Goal: Information Seeking & Learning: Find specific fact

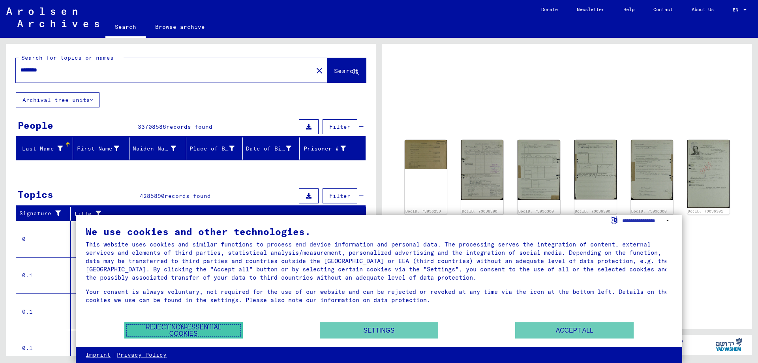
click at [218, 327] on button "Reject non-essential cookies" at bounding box center [183, 330] width 118 height 16
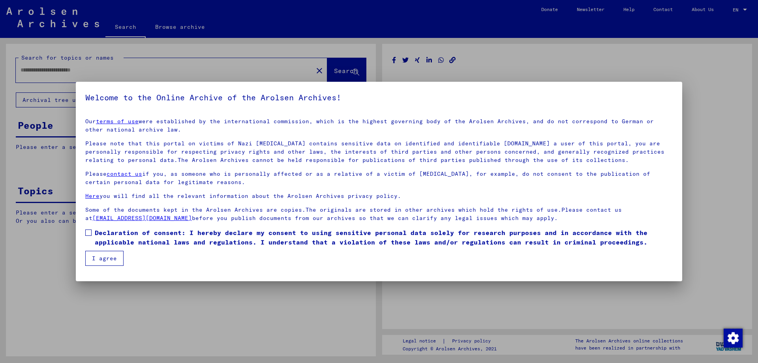
type input "********"
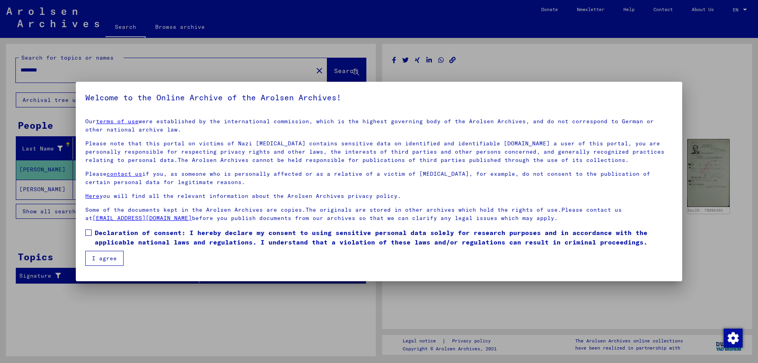
click at [89, 233] on span at bounding box center [88, 232] width 6 height 6
click at [101, 256] on button "I agree" at bounding box center [104, 258] width 38 height 15
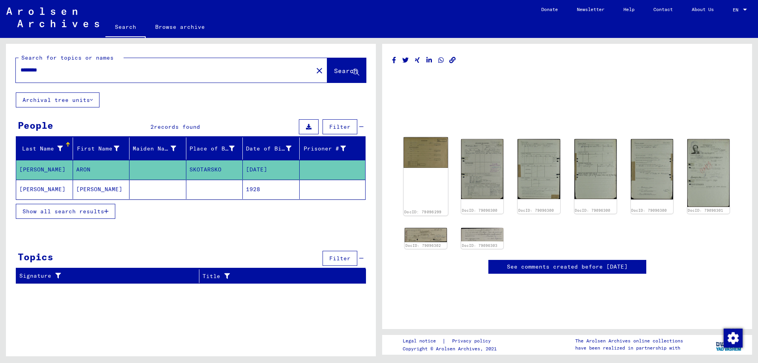
click at [431, 159] on img at bounding box center [426, 152] width 45 height 31
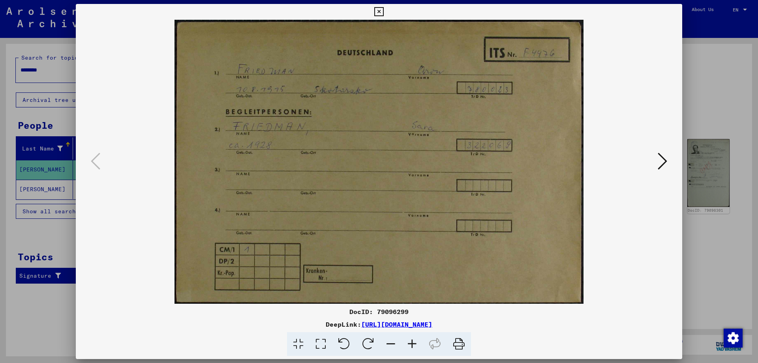
click at [380, 11] on icon at bounding box center [378, 11] width 9 height 9
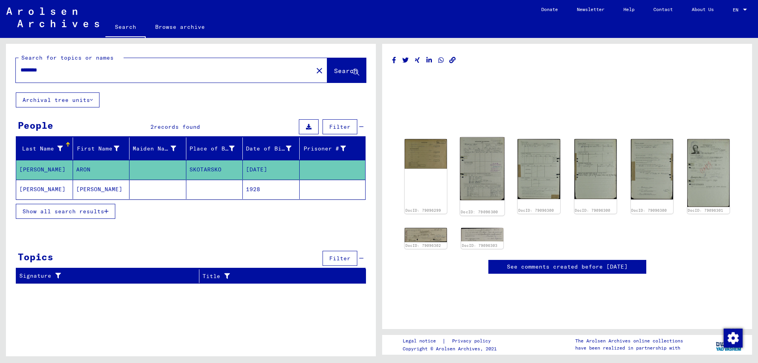
click at [483, 162] on img at bounding box center [482, 168] width 45 height 63
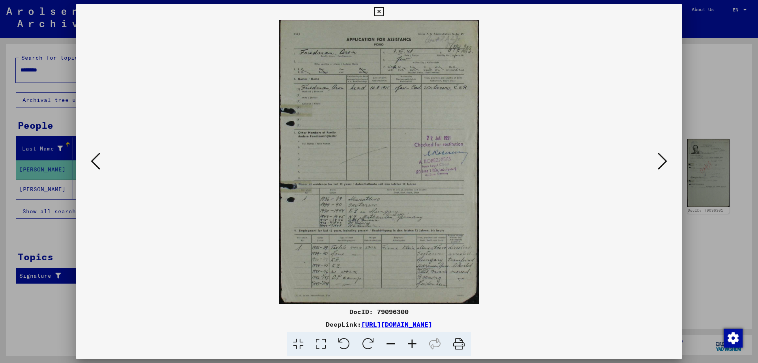
click at [414, 345] on icon at bounding box center [412, 344] width 21 height 24
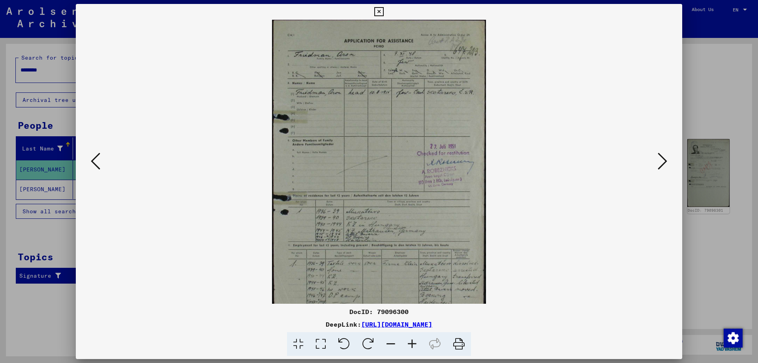
click at [415, 345] on icon at bounding box center [412, 344] width 21 height 24
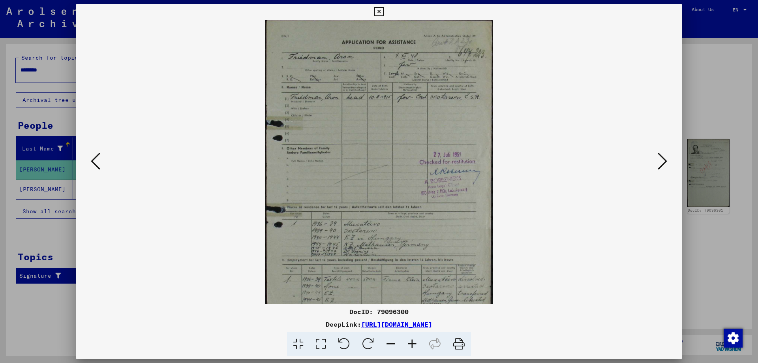
click at [415, 345] on icon at bounding box center [412, 344] width 21 height 24
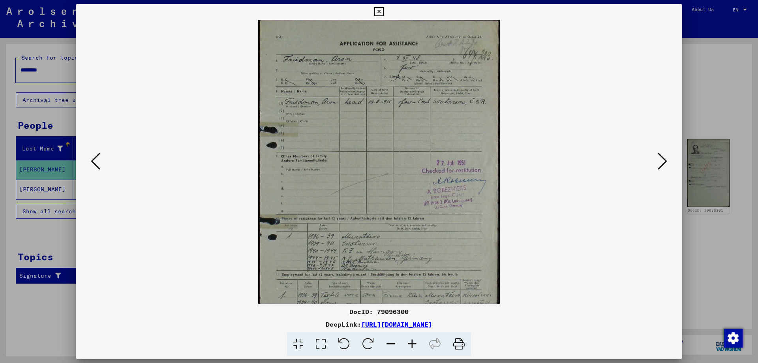
click at [415, 345] on icon at bounding box center [412, 344] width 21 height 24
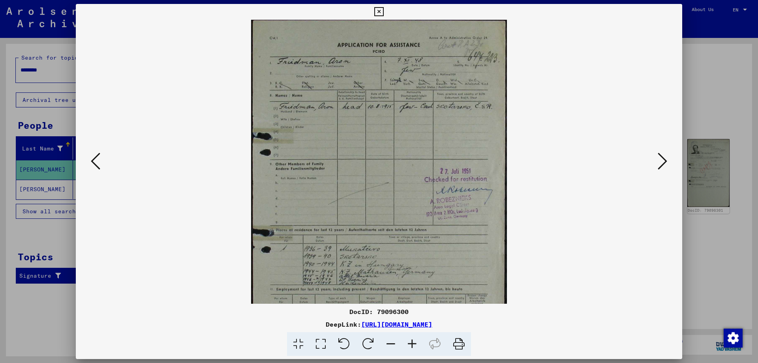
click at [415, 345] on icon at bounding box center [412, 344] width 21 height 24
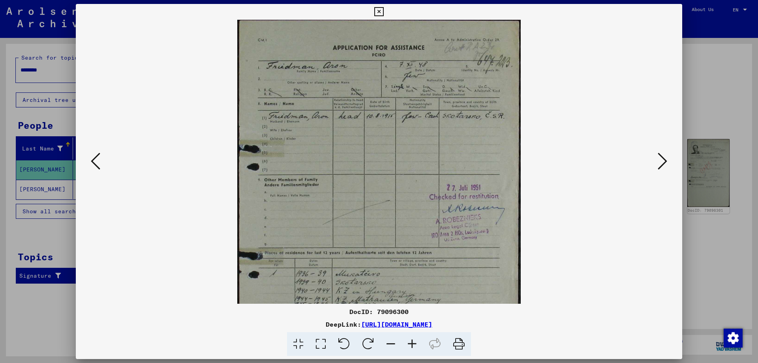
click at [415, 345] on icon at bounding box center [412, 344] width 21 height 24
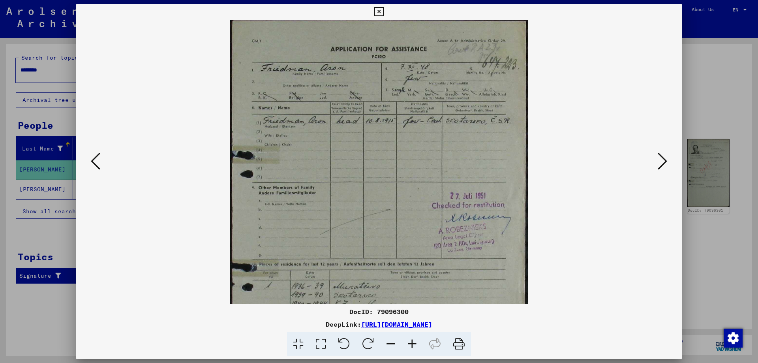
click at [415, 345] on icon at bounding box center [412, 344] width 21 height 24
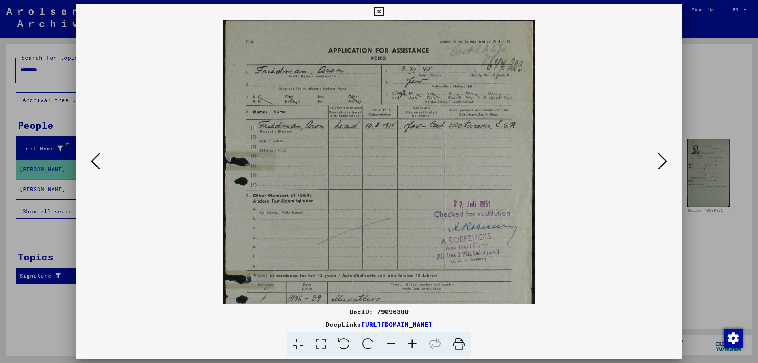
click at [415, 345] on icon at bounding box center [412, 344] width 21 height 24
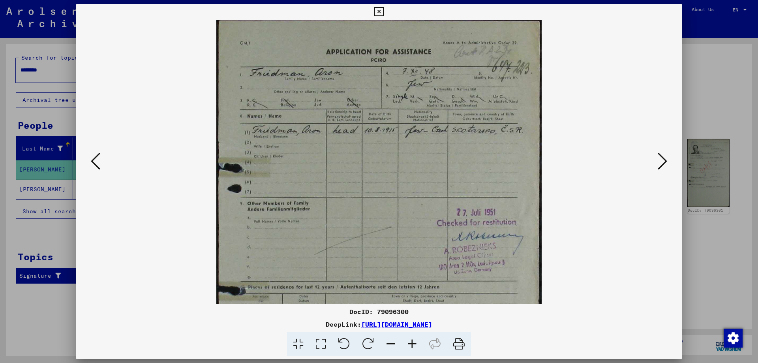
click at [415, 345] on icon at bounding box center [412, 344] width 21 height 24
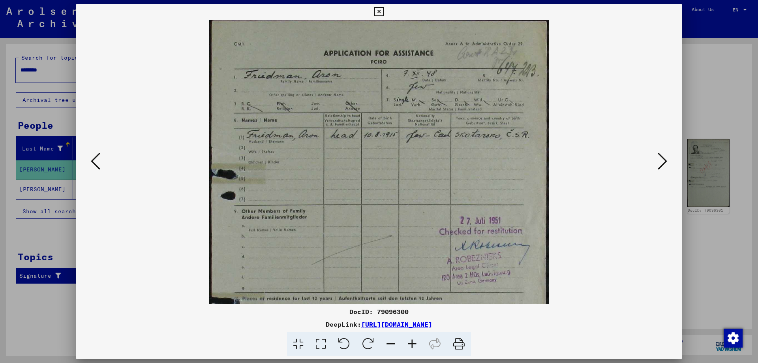
click at [415, 345] on icon at bounding box center [412, 344] width 21 height 24
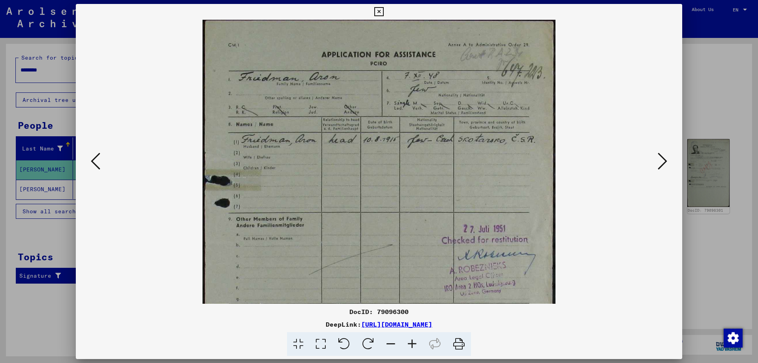
click at [416, 345] on icon at bounding box center [412, 344] width 21 height 24
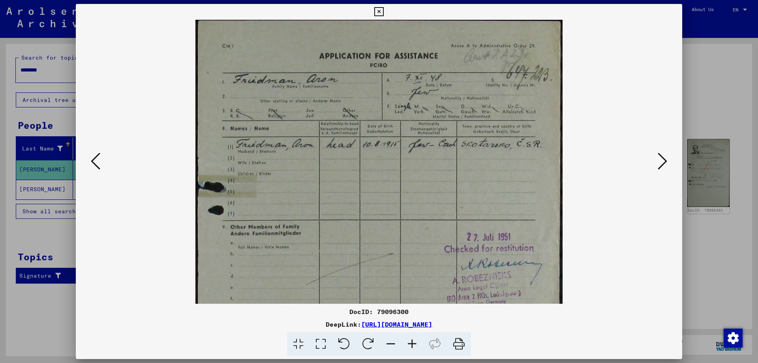
click at [417, 345] on icon at bounding box center [412, 344] width 21 height 24
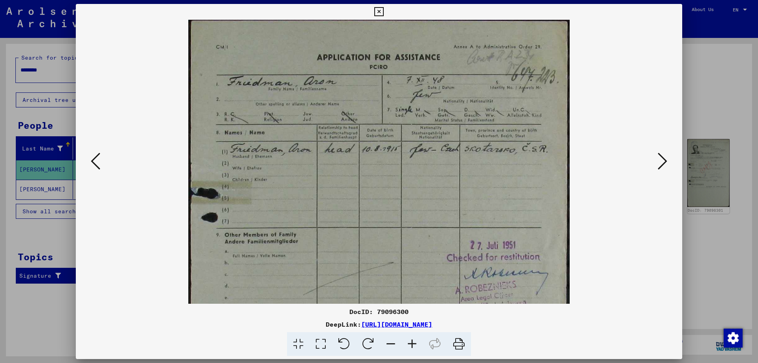
click at [417, 343] on icon at bounding box center [412, 344] width 21 height 24
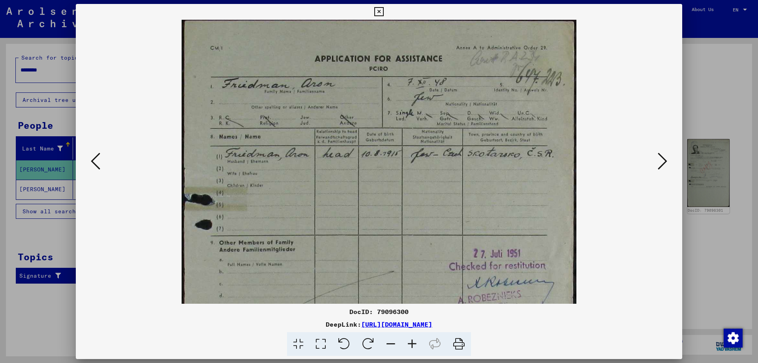
drag, startPoint x: 455, startPoint y: 340, endPoint x: 315, endPoint y: 152, distance: 234.5
click at [455, 340] on icon at bounding box center [459, 344] width 24 height 24
click at [380, 12] on icon at bounding box center [378, 11] width 9 height 9
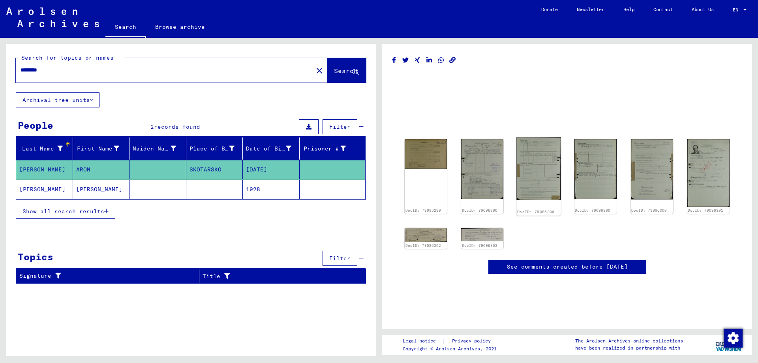
click at [541, 156] on img at bounding box center [539, 168] width 45 height 63
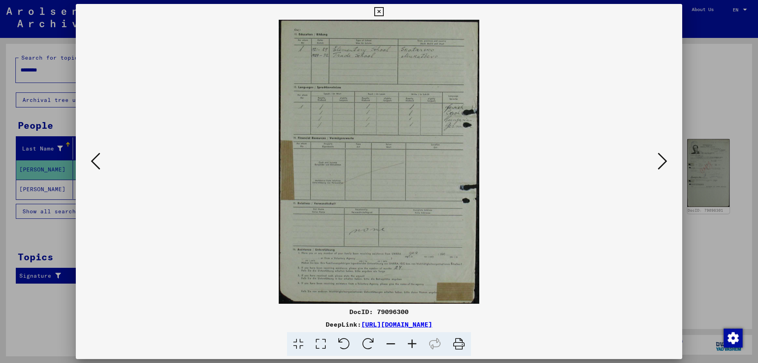
click at [412, 343] on icon at bounding box center [412, 344] width 21 height 24
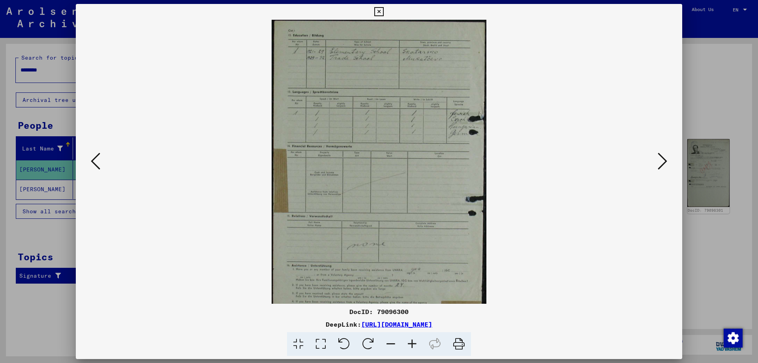
click at [412, 343] on icon at bounding box center [412, 344] width 21 height 24
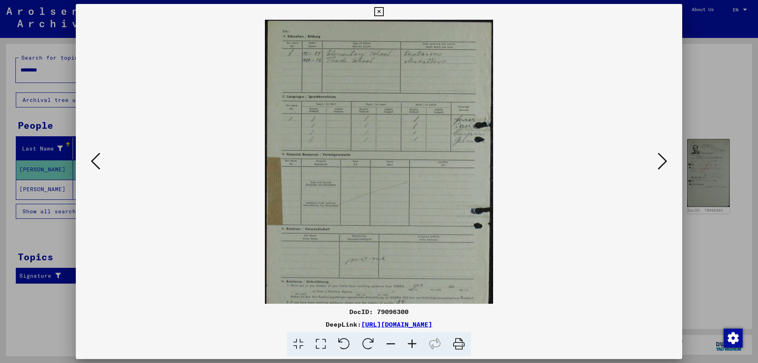
click at [412, 343] on icon at bounding box center [412, 344] width 21 height 24
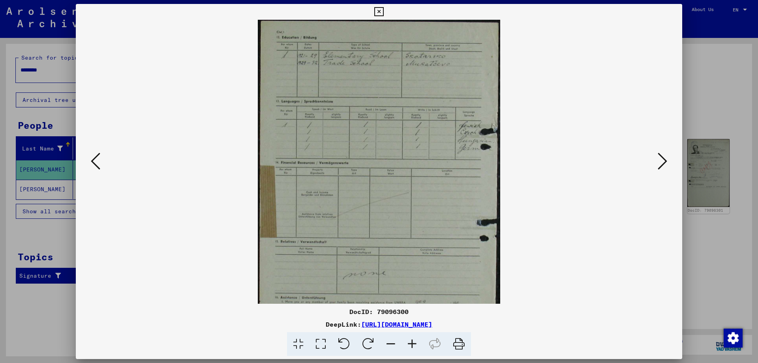
click at [412, 343] on icon at bounding box center [412, 344] width 21 height 24
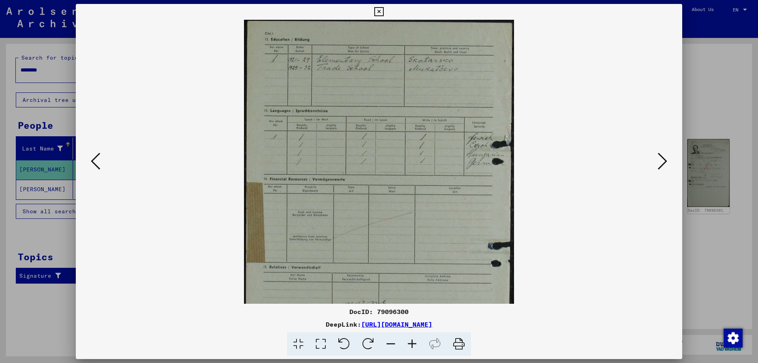
click at [412, 343] on icon at bounding box center [412, 344] width 21 height 24
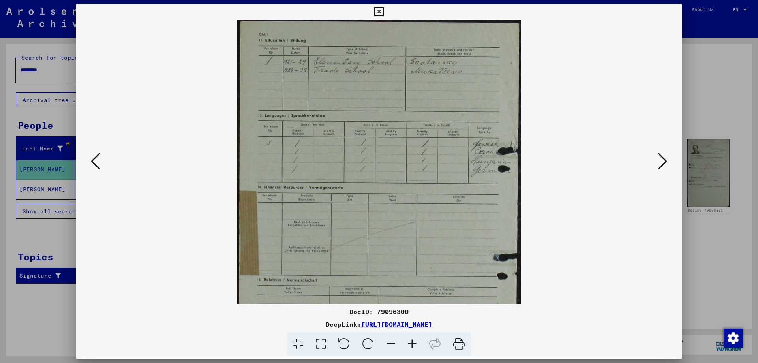
click at [412, 343] on icon at bounding box center [412, 344] width 21 height 24
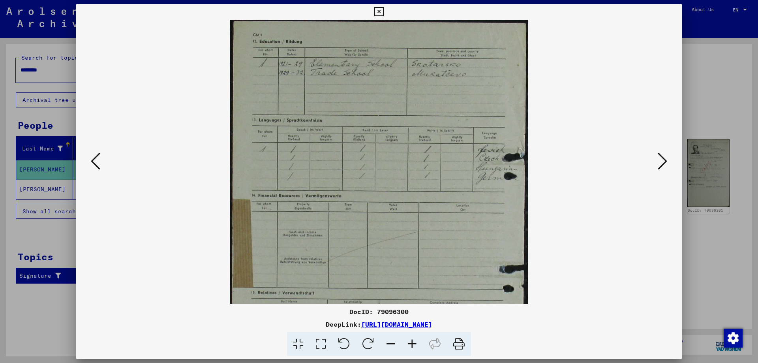
click at [412, 343] on icon at bounding box center [412, 344] width 21 height 24
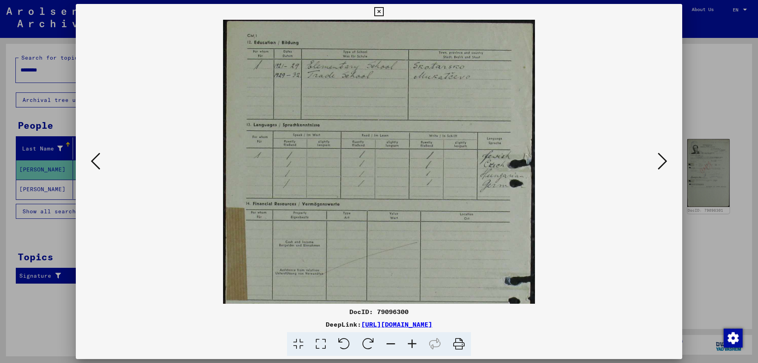
click at [412, 343] on icon at bounding box center [412, 344] width 21 height 24
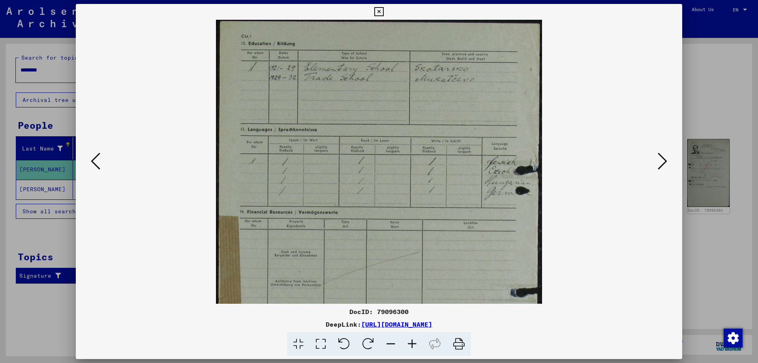
click at [412, 343] on icon at bounding box center [412, 344] width 21 height 24
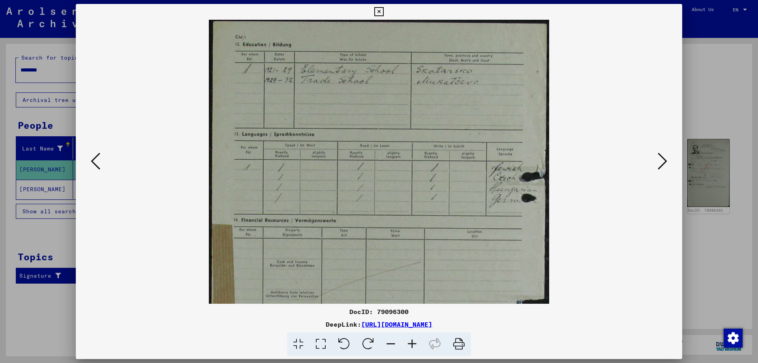
click at [412, 343] on icon at bounding box center [412, 344] width 21 height 24
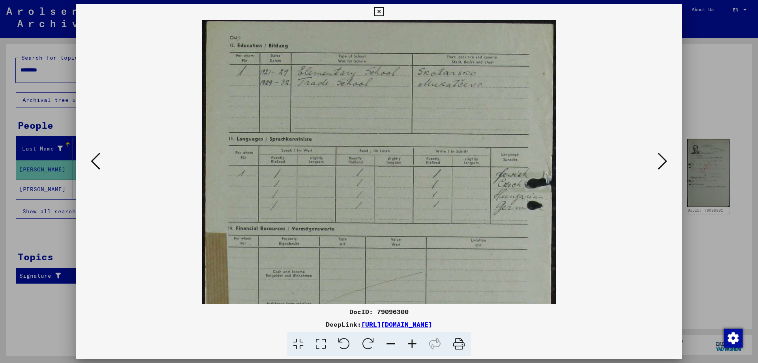
click at [412, 343] on icon at bounding box center [412, 344] width 21 height 24
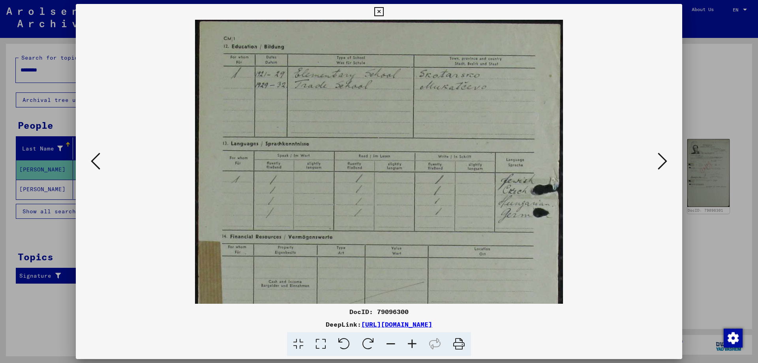
click at [412, 343] on icon at bounding box center [412, 344] width 21 height 24
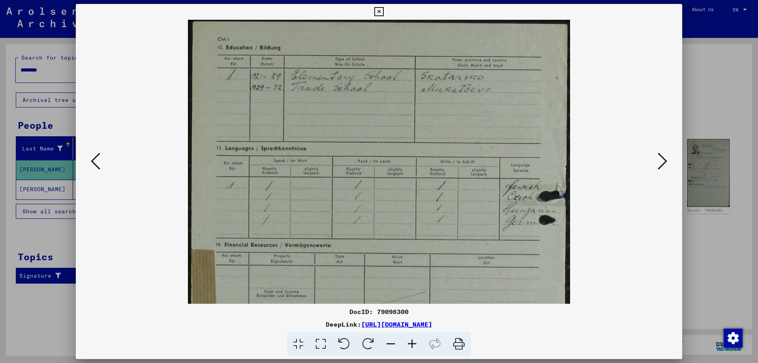
click at [412, 343] on icon at bounding box center [412, 344] width 21 height 24
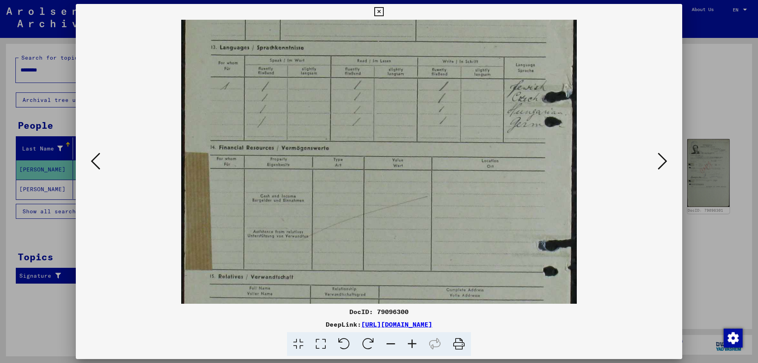
scroll to position [105, 0]
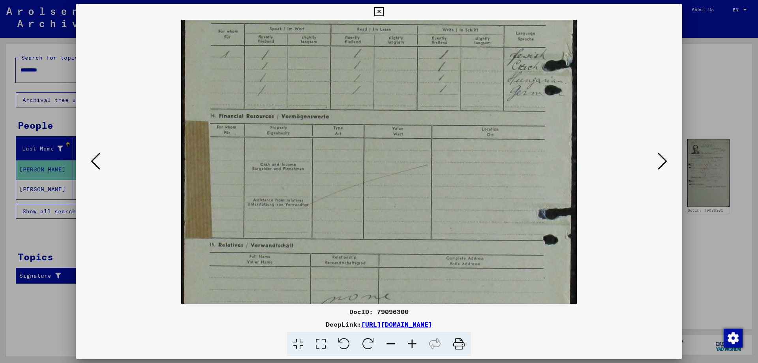
drag, startPoint x: 357, startPoint y: 260, endPoint x: 301, endPoint y: 117, distance: 153.6
click at [302, 118] on img at bounding box center [379, 163] width 396 height 560
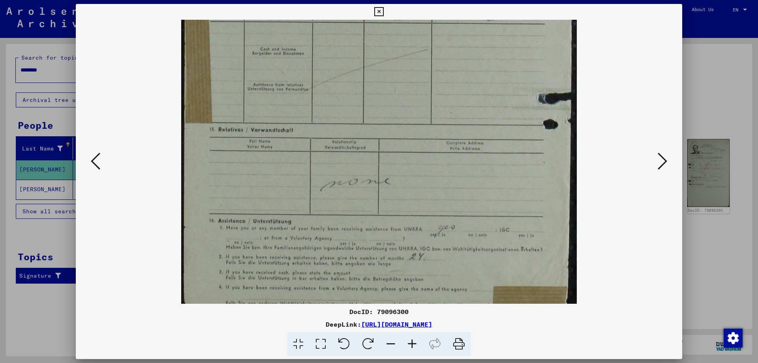
drag, startPoint x: 302, startPoint y: 209, endPoint x: 259, endPoint y: 100, distance: 116.8
click at [259, 100] on img at bounding box center [379, 47] width 396 height 560
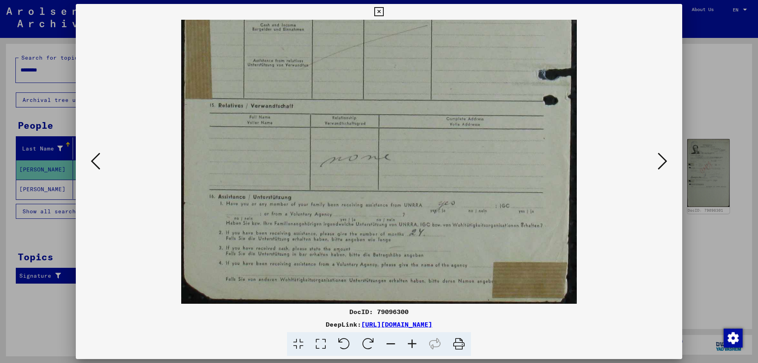
drag, startPoint x: 281, startPoint y: 203, endPoint x: 269, endPoint y: 152, distance: 52.8
click at [269, 152] on img at bounding box center [379, 23] width 396 height 560
click at [456, 346] on icon at bounding box center [459, 344] width 24 height 24
click at [659, 165] on icon at bounding box center [662, 161] width 9 height 19
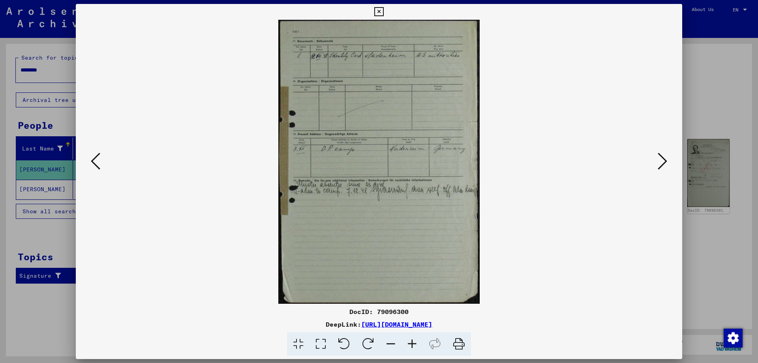
click at [412, 344] on icon at bounding box center [412, 344] width 21 height 24
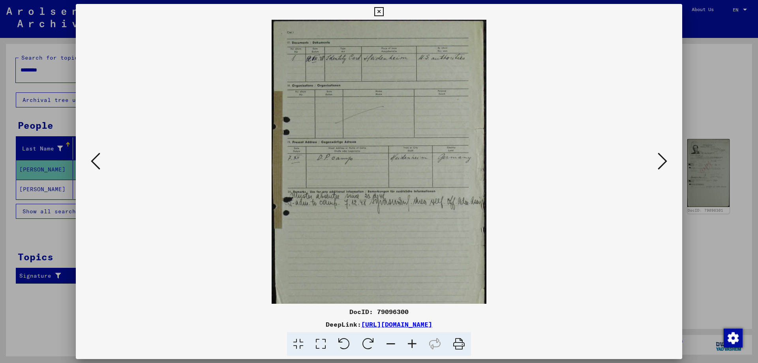
click at [412, 344] on icon at bounding box center [412, 344] width 21 height 24
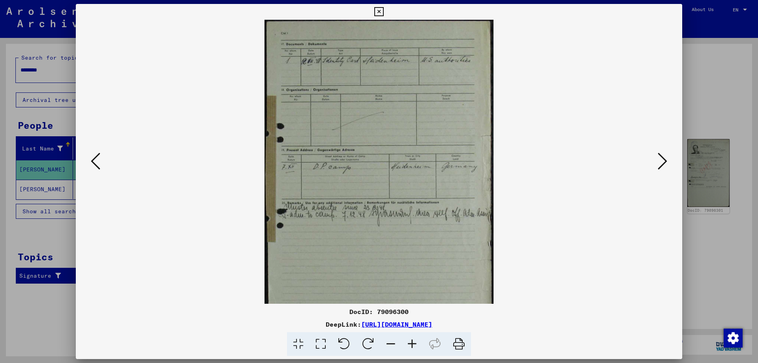
click at [412, 344] on icon at bounding box center [412, 344] width 21 height 24
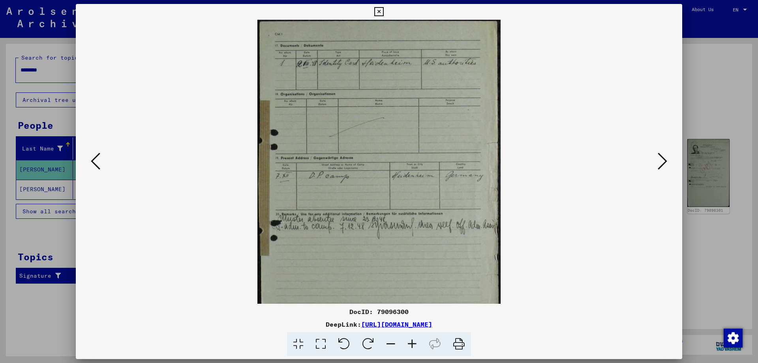
click at [412, 344] on icon at bounding box center [412, 344] width 21 height 24
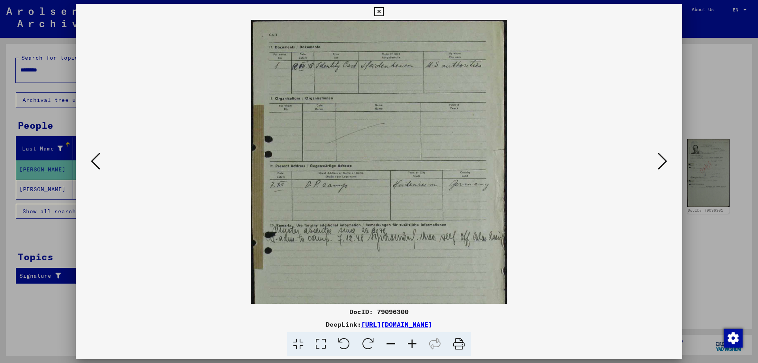
click at [412, 344] on icon at bounding box center [412, 344] width 21 height 24
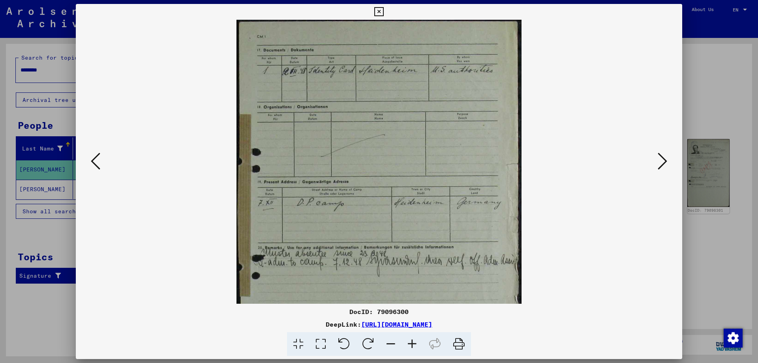
click at [412, 344] on icon at bounding box center [412, 344] width 21 height 24
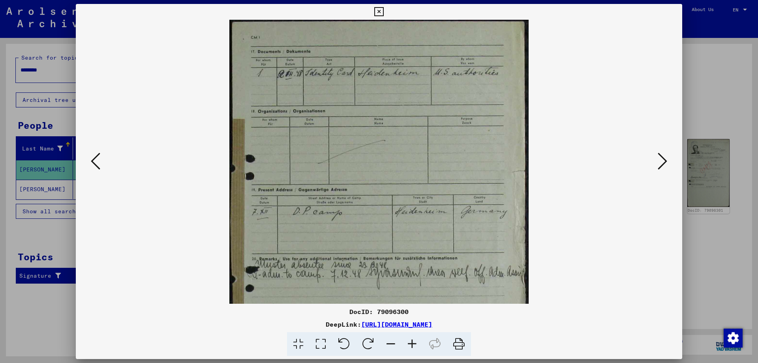
click at [412, 344] on icon at bounding box center [412, 344] width 21 height 24
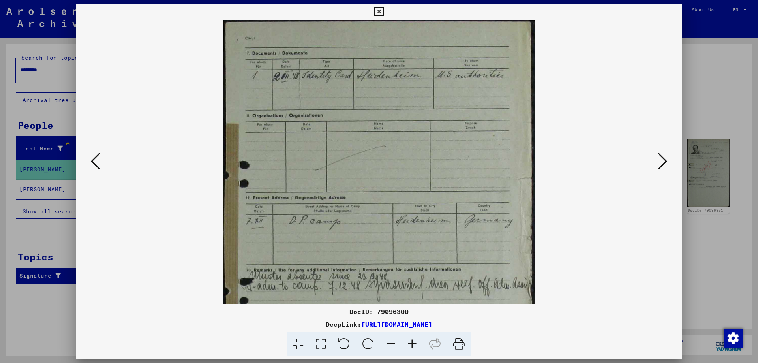
click at [412, 344] on icon at bounding box center [412, 344] width 21 height 24
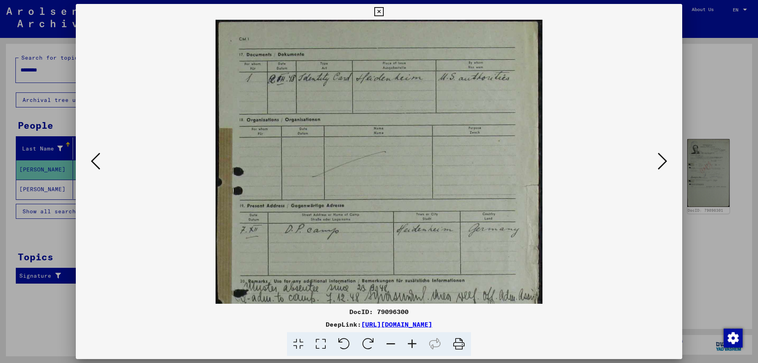
click at [412, 344] on icon at bounding box center [412, 344] width 21 height 24
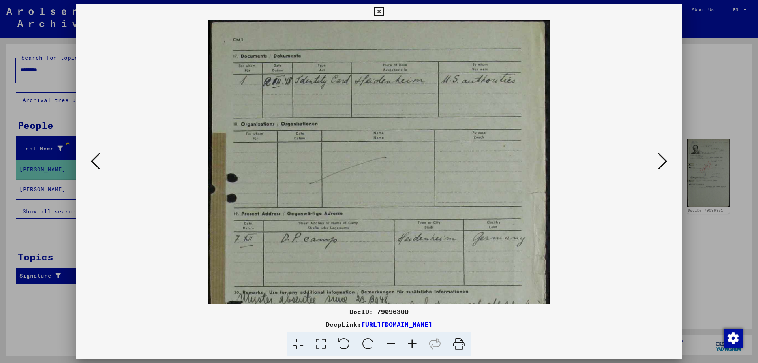
click at [412, 344] on icon at bounding box center [412, 344] width 21 height 24
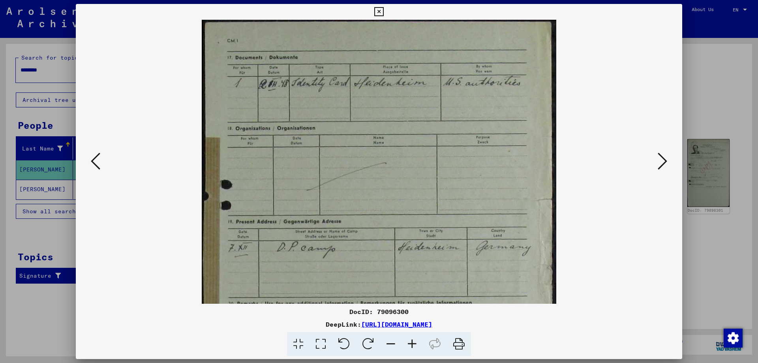
click at [412, 344] on icon at bounding box center [412, 344] width 21 height 24
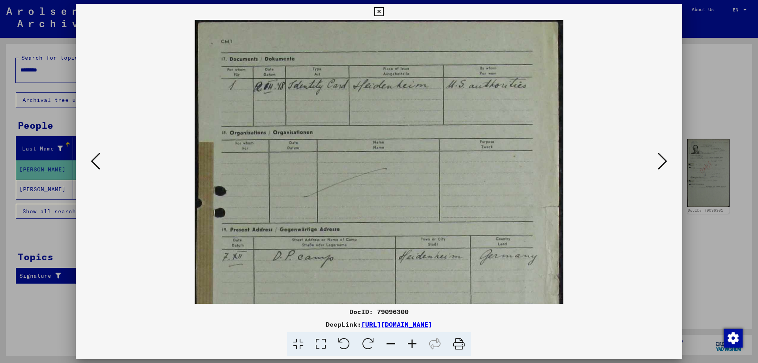
click at [412, 344] on icon at bounding box center [412, 344] width 21 height 24
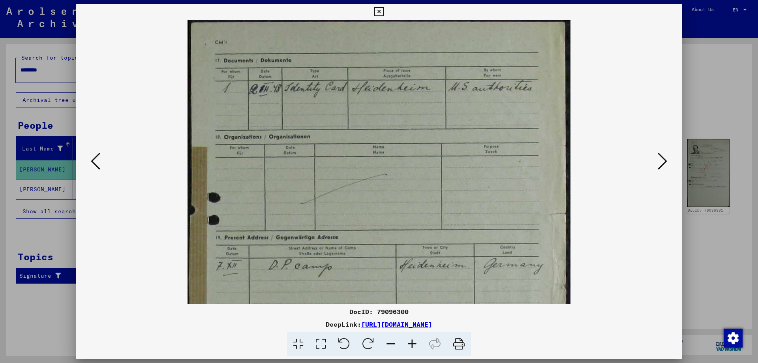
click at [412, 344] on icon at bounding box center [412, 344] width 21 height 24
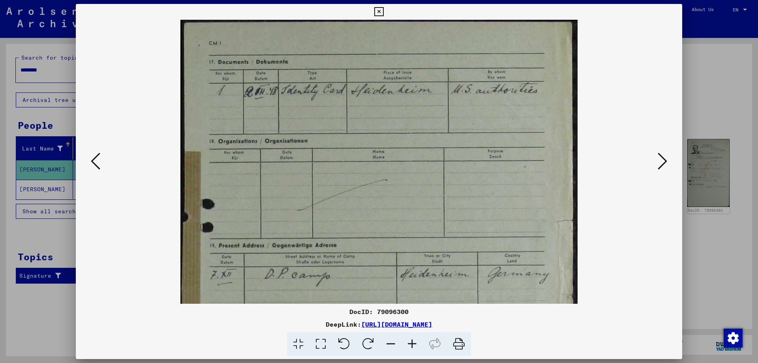
click at [412, 344] on icon at bounding box center [412, 344] width 21 height 24
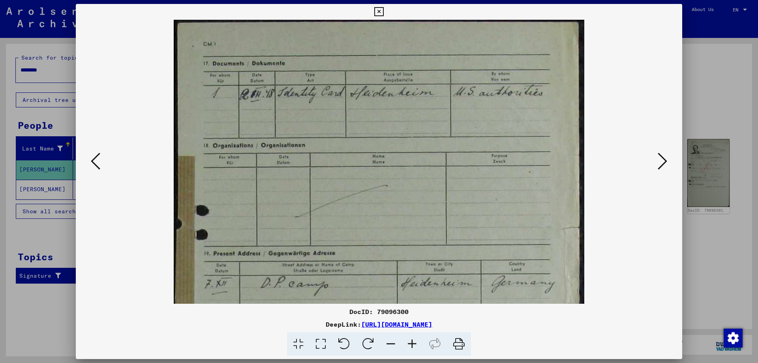
click at [412, 344] on icon at bounding box center [412, 344] width 21 height 24
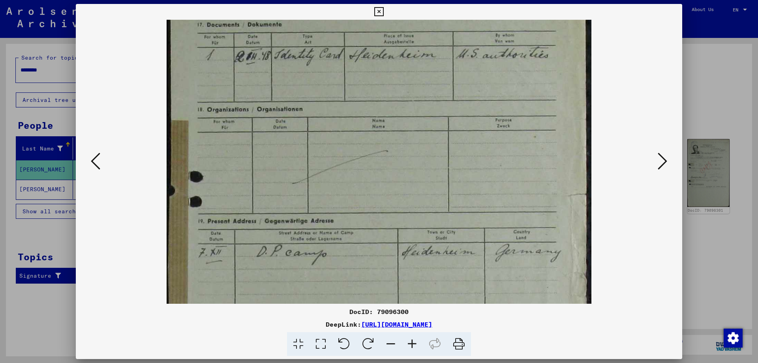
drag, startPoint x: 371, startPoint y: 230, endPoint x: 368, endPoint y: 187, distance: 43.1
click at [368, 187] on img at bounding box center [379, 279] width 425 height 600
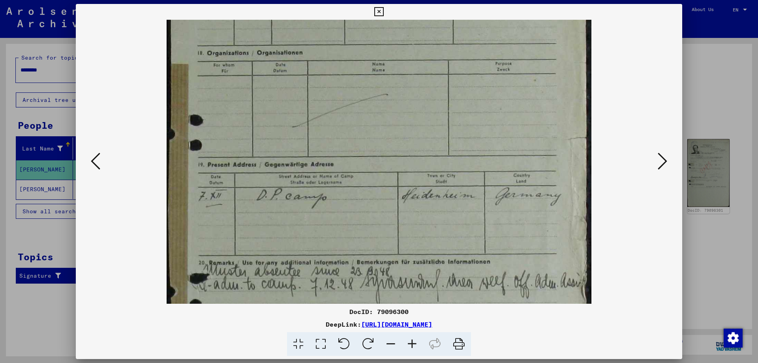
drag, startPoint x: 382, startPoint y: 233, endPoint x: 370, endPoint y: 175, distance: 58.9
click at [370, 175] on img at bounding box center [379, 223] width 425 height 600
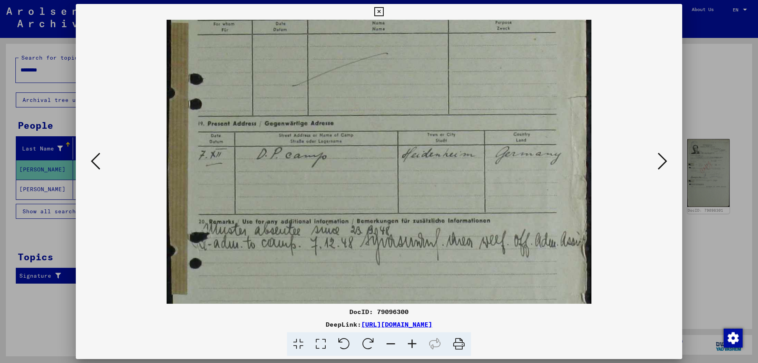
drag, startPoint x: 374, startPoint y: 212, endPoint x: 370, endPoint y: 170, distance: 42.0
click at [370, 171] on img at bounding box center [379, 182] width 425 height 600
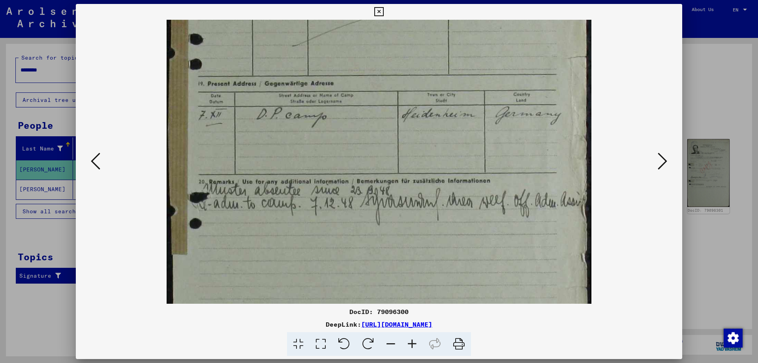
drag, startPoint x: 381, startPoint y: 227, endPoint x: 369, endPoint y: 189, distance: 40.1
click at [369, 189] on img at bounding box center [379, 142] width 425 height 600
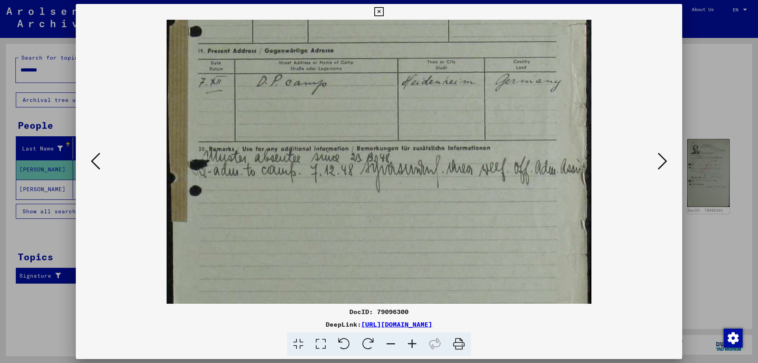
drag, startPoint x: 359, startPoint y: 224, endPoint x: 354, endPoint y: 194, distance: 30.8
click at [354, 194] on img at bounding box center [379, 109] width 425 height 600
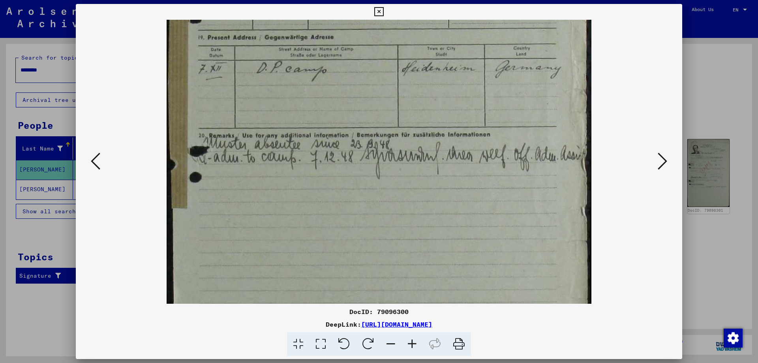
drag, startPoint x: 377, startPoint y: 213, endPoint x: 374, endPoint y: 201, distance: 12.4
click at [374, 200] on img at bounding box center [379, 96] width 425 height 600
drag, startPoint x: 461, startPoint y: 342, endPoint x: 222, endPoint y: 125, distance: 322.6
click at [460, 342] on icon at bounding box center [459, 344] width 24 height 24
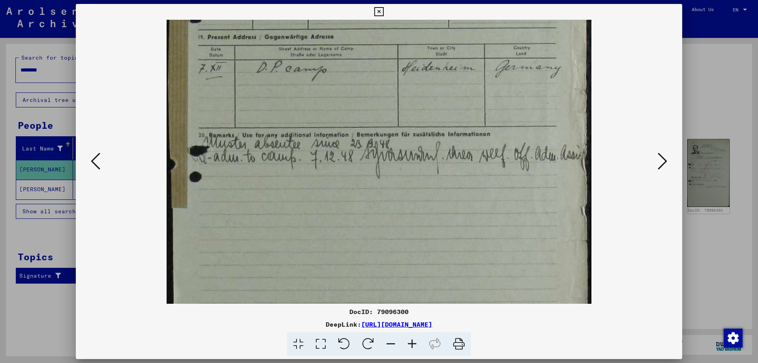
click at [661, 167] on icon at bounding box center [662, 161] width 9 height 19
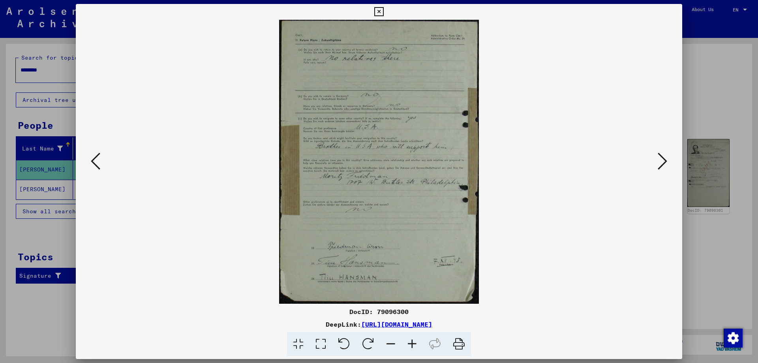
click at [407, 344] on icon at bounding box center [412, 344] width 21 height 24
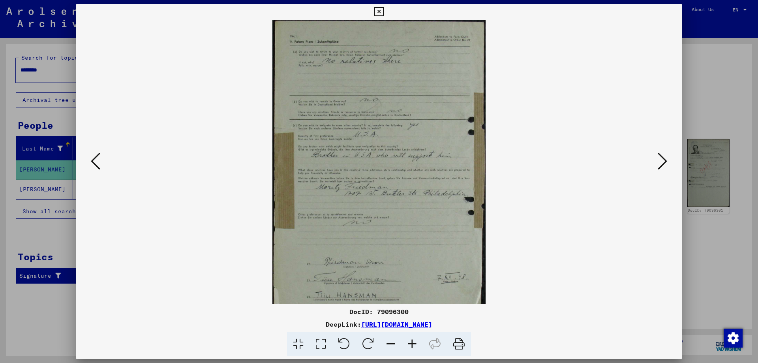
click at [407, 344] on icon at bounding box center [412, 344] width 21 height 24
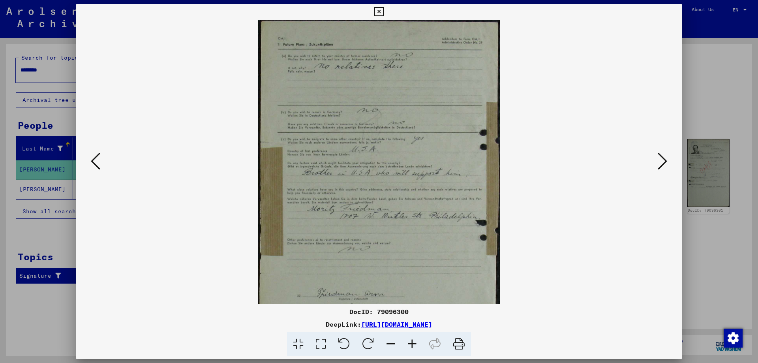
click at [407, 344] on icon at bounding box center [412, 344] width 21 height 24
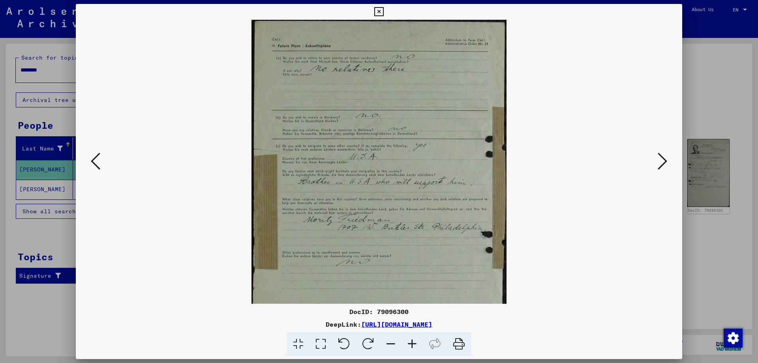
click at [407, 344] on icon at bounding box center [412, 344] width 21 height 24
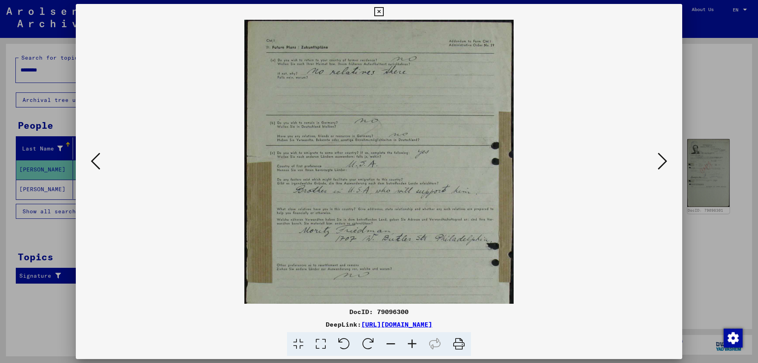
click at [407, 344] on icon at bounding box center [412, 344] width 21 height 24
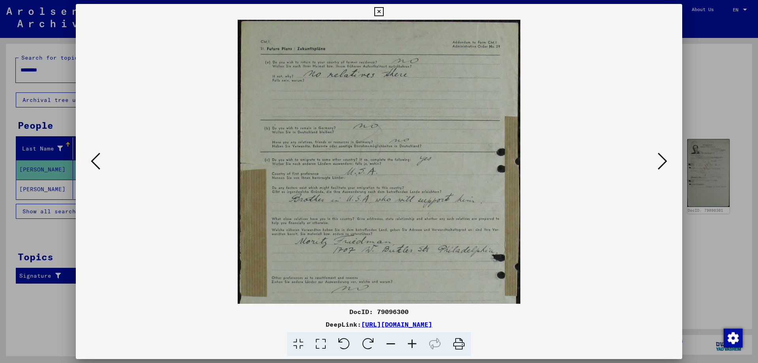
click at [407, 344] on icon at bounding box center [412, 344] width 21 height 24
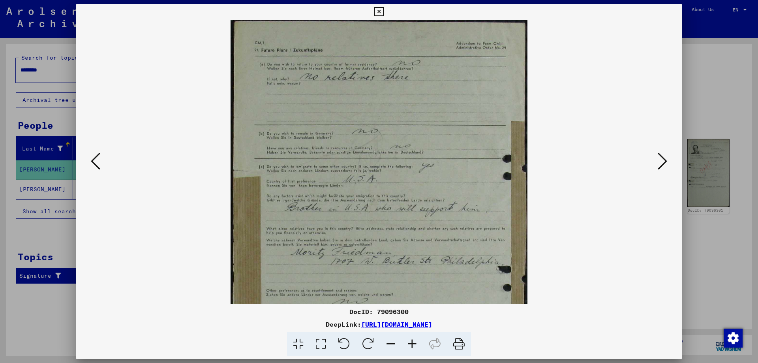
click at [407, 344] on icon at bounding box center [412, 344] width 21 height 24
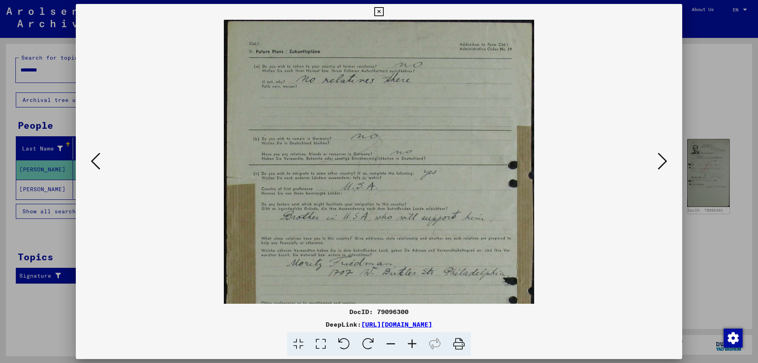
click at [407, 344] on icon at bounding box center [412, 344] width 21 height 24
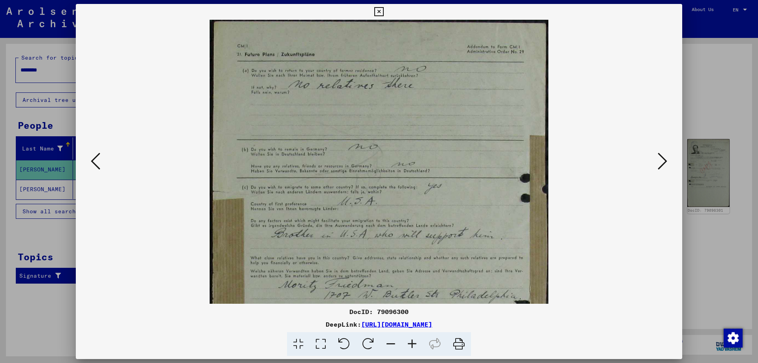
click at [407, 344] on icon at bounding box center [412, 344] width 21 height 24
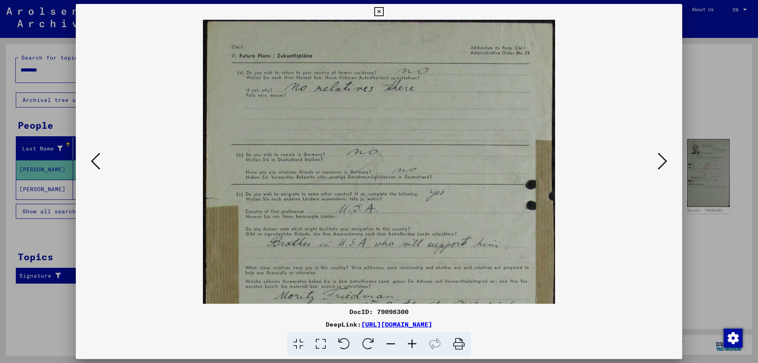
click at [407, 344] on icon at bounding box center [412, 344] width 21 height 24
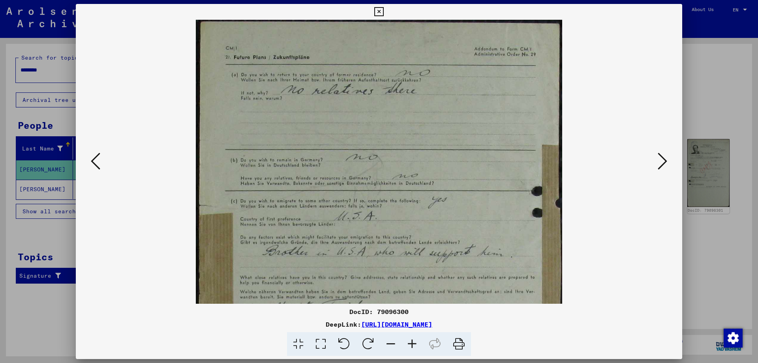
click at [407, 344] on icon at bounding box center [412, 344] width 21 height 24
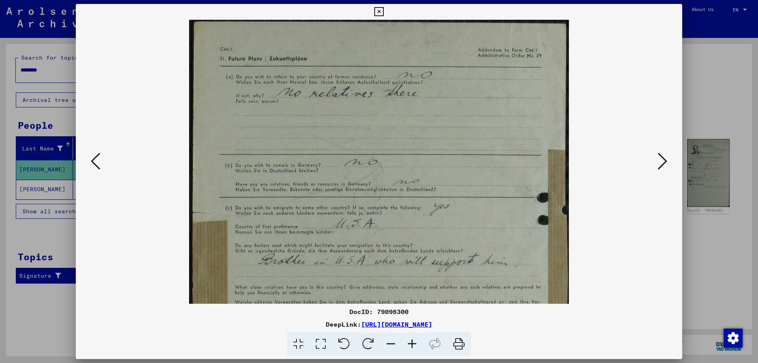
click at [407, 344] on icon at bounding box center [412, 344] width 21 height 24
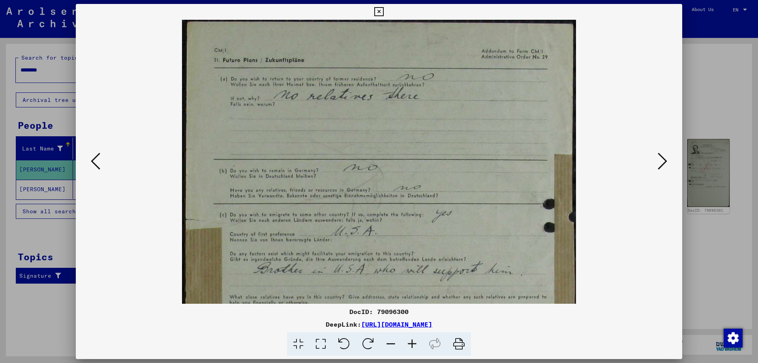
click at [407, 344] on icon at bounding box center [412, 344] width 21 height 24
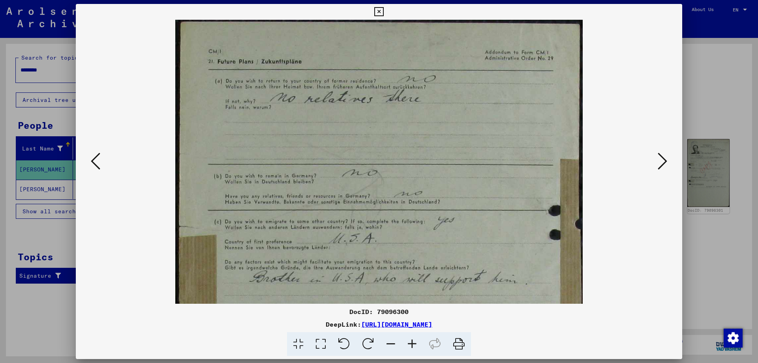
click at [407, 344] on icon at bounding box center [412, 344] width 21 height 24
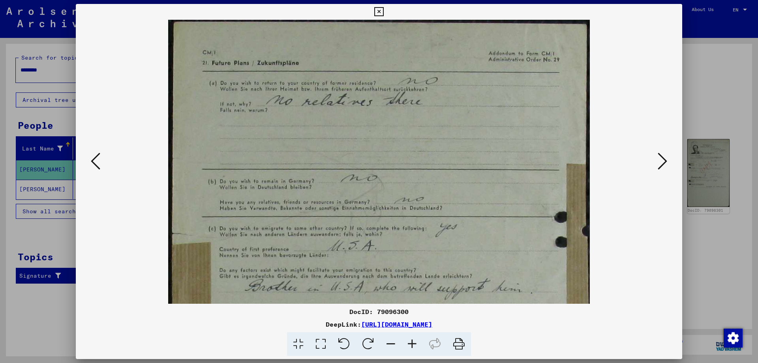
click at [407, 344] on icon at bounding box center [412, 344] width 21 height 24
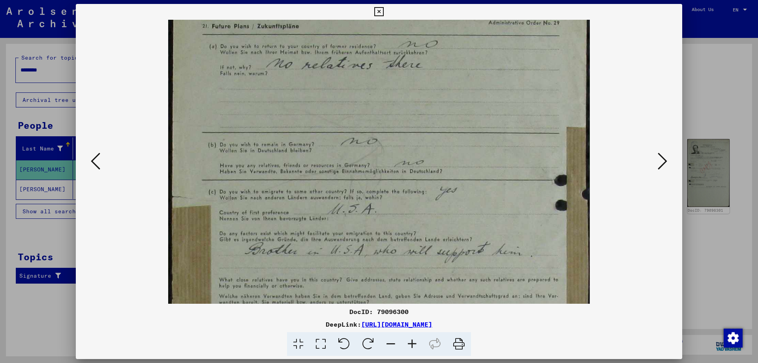
drag, startPoint x: 344, startPoint y: 176, endPoint x: 344, endPoint y: 139, distance: 37.5
click at [344, 139] on img at bounding box center [379, 283] width 422 height 600
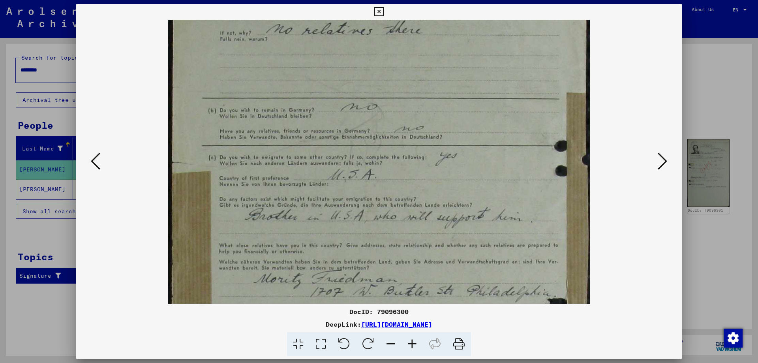
drag, startPoint x: 313, startPoint y: 164, endPoint x: 304, endPoint y: 130, distance: 34.6
click at [304, 130] on img at bounding box center [379, 249] width 422 height 600
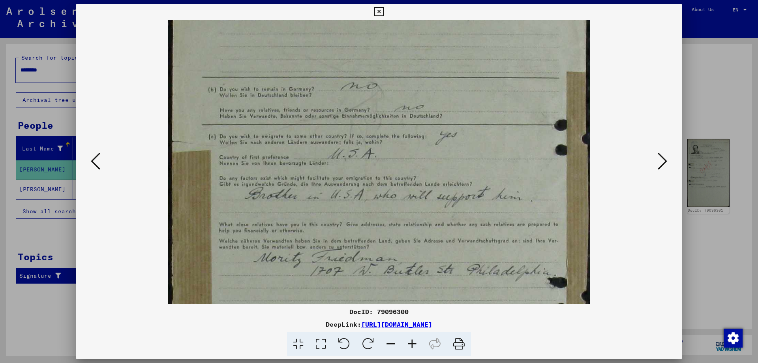
drag, startPoint x: 324, startPoint y: 163, endPoint x: 317, endPoint y: 142, distance: 22.5
click at [317, 142] on img at bounding box center [379, 228] width 422 height 600
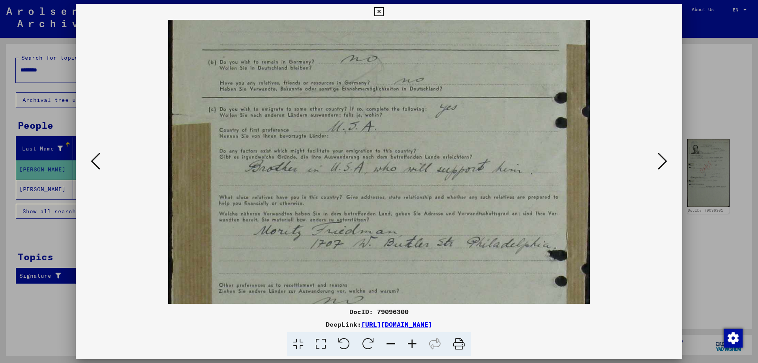
drag, startPoint x: 335, startPoint y: 163, endPoint x: 324, endPoint y: 136, distance: 28.9
click at [324, 136] on img at bounding box center [379, 200] width 422 height 600
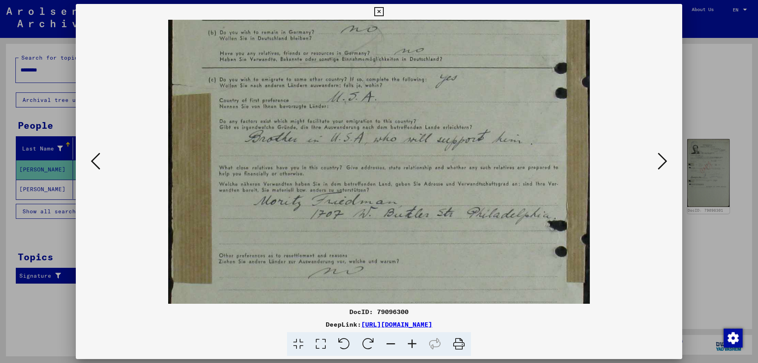
drag, startPoint x: 340, startPoint y: 175, endPoint x: 333, endPoint y: 143, distance: 31.8
click at [333, 143] on img at bounding box center [379, 171] width 422 height 600
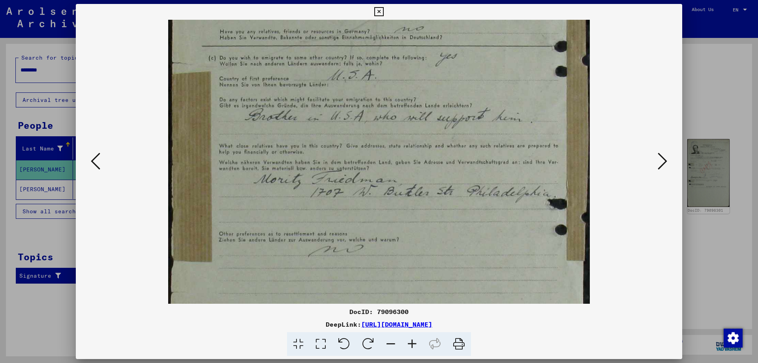
scroll to position [171, 0]
drag, startPoint x: 348, startPoint y: 165, endPoint x: 344, endPoint y: 145, distance: 20.8
click at [344, 145] on img at bounding box center [379, 149] width 422 height 600
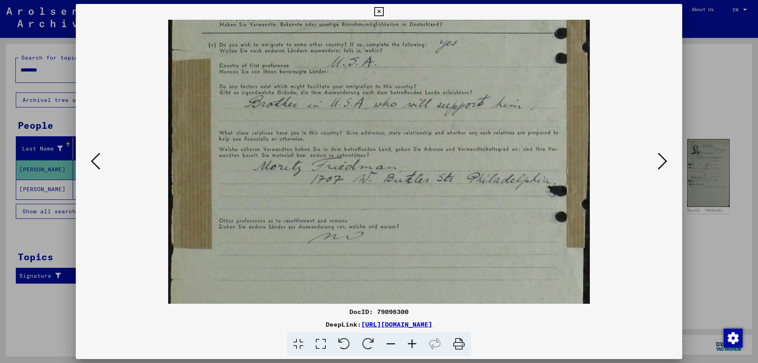
scroll to position [184, 0]
drag, startPoint x: 359, startPoint y: 184, endPoint x: 355, endPoint y: 170, distance: 13.8
click at [355, 170] on img at bounding box center [379, 135] width 422 height 600
click at [459, 346] on icon at bounding box center [459, 344] width 24 height 24
click at [661, 164] on icon at bounding box center [662, 161] width 9 height 19
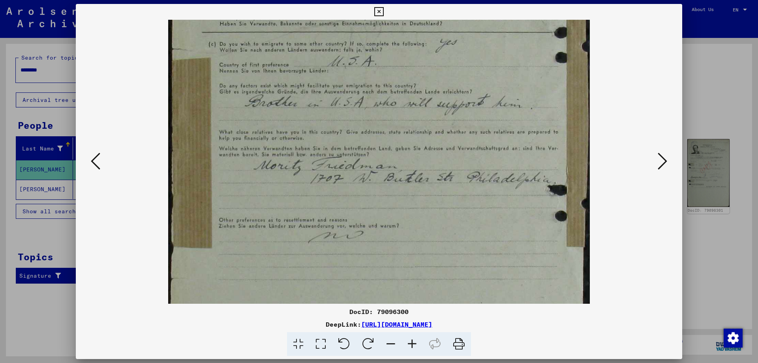
scroll to position [0, 0]
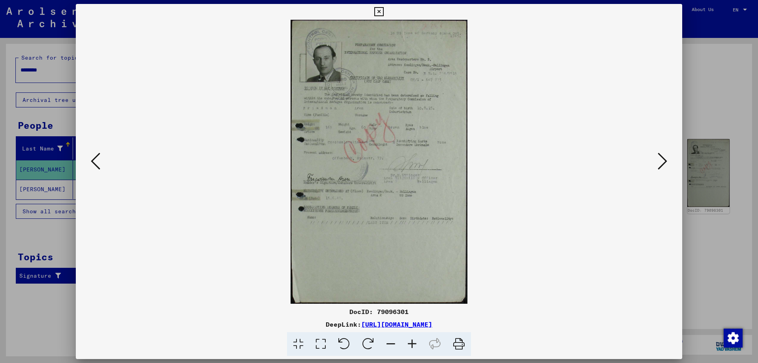
click at [416, 344] on icon at bounding box center [412, 344] width 21 height 24
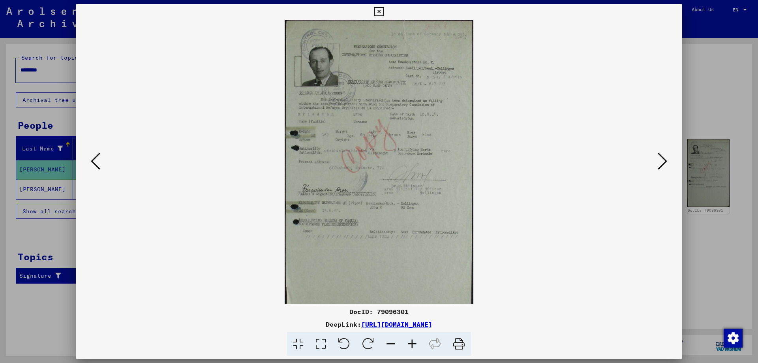
click at [415, 344] on icon at bounding box center [412, 344] width 21 height 24
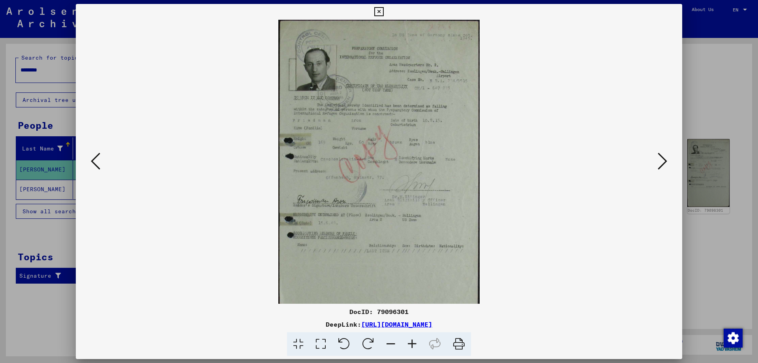
click at [415, 344] on icon at bounding box center [412, 344] width 21 height 24
click at [414, 344] on icon at bounding box center [412, 344] width 21 height 24
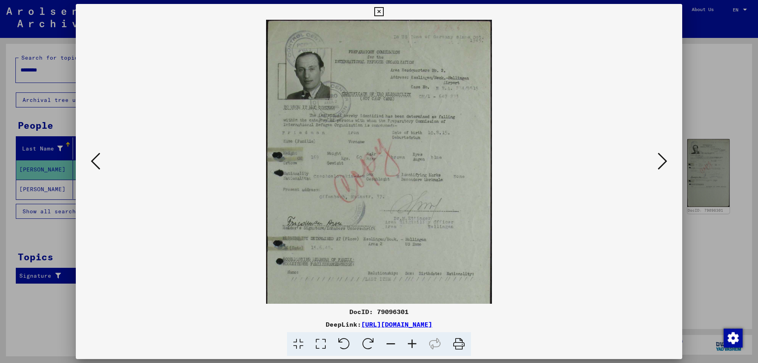
click at [415, 346] on icon at bounding box center [412, 344] width 21 height 24
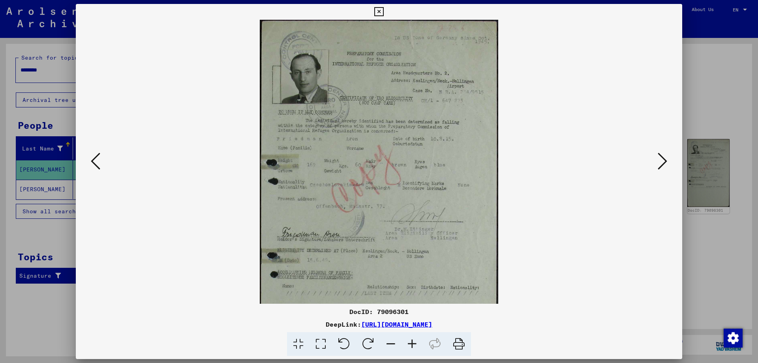
click at [415, 346] on icon at bounding box center [412, 344] width 21 height 24
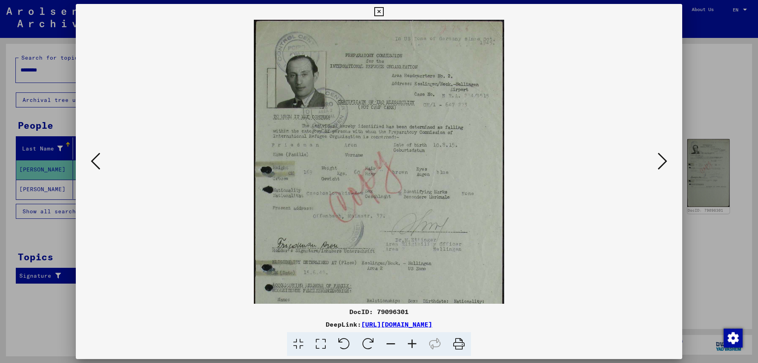
click at [415, 346] on icon at bounding box center [412, 344] width 21 height 24
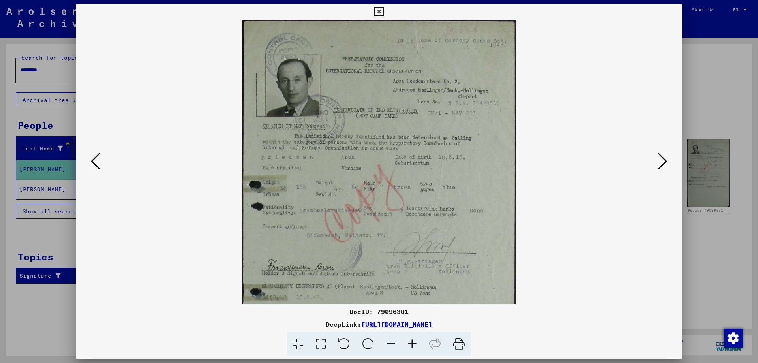
click at [415, 346] on icon at bounding box center [412, 344] width 21 height 24
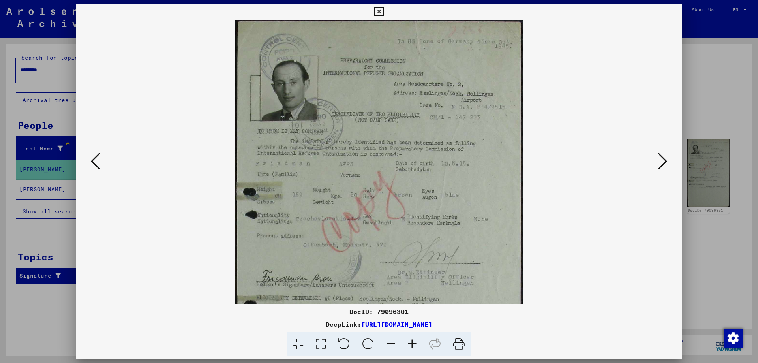
click at [415, 346] on icon at bounding box center [412, 344] width 21 height 24
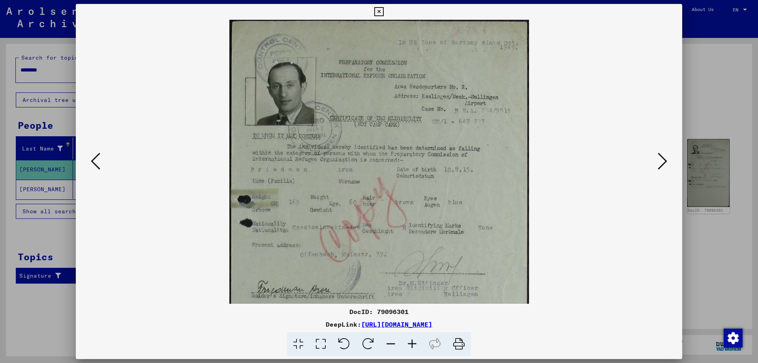
click at [415, 346] on icon at bounding box center [412, 344] width 21 height 24
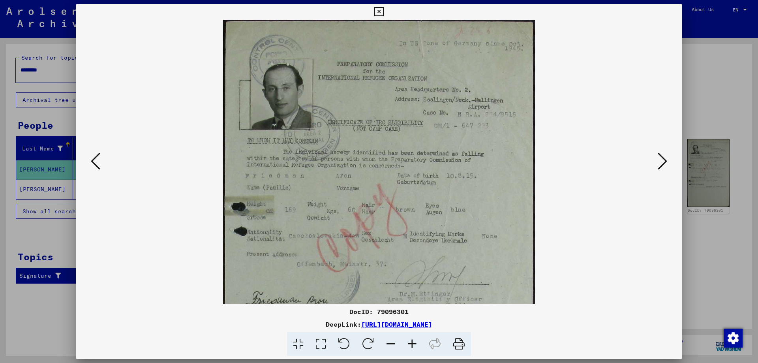
click at [415, 346] on icon at bounding box center [412, 344] width 21 height 24
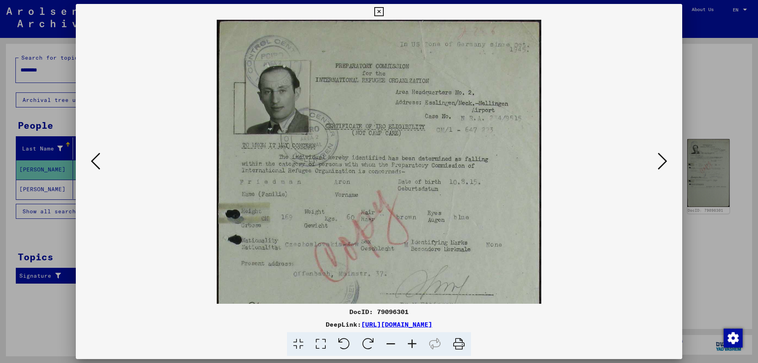
click at [415, 346] on icon at bounding box center [412, 344] width 21 height 24
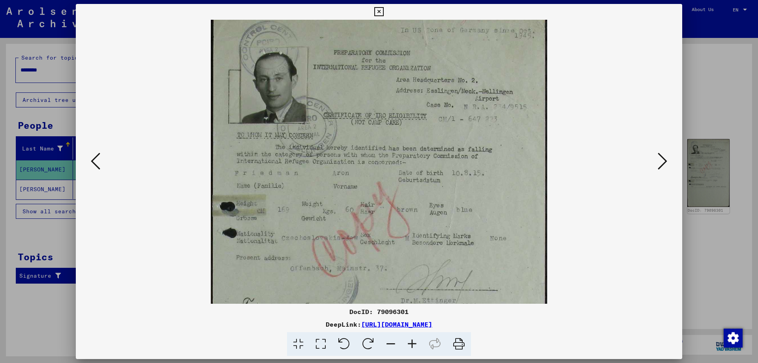
scroll to position [17, 0]
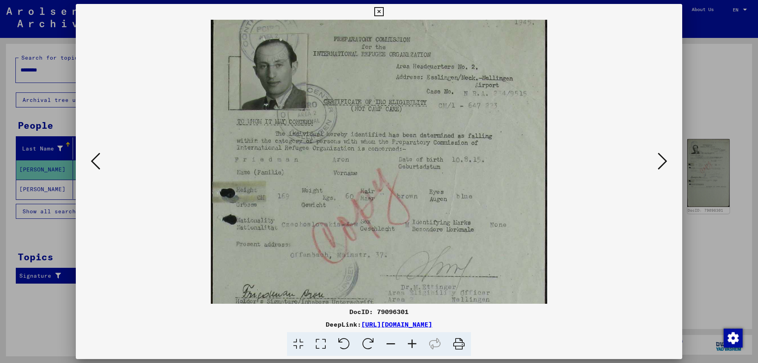
drag, startPoint x: 366, startPoint y: 210, endPoint x: 357, endPoint y: 175, distance: 36.9
click at [357, 176] on img at bounding box center [379, 261] width 336 height 541
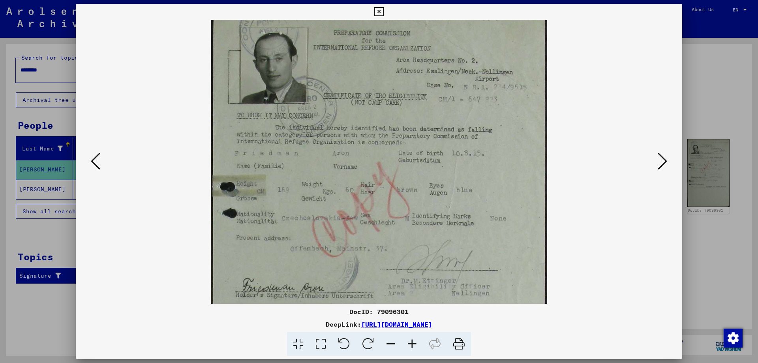
click at [454, 346] on icon at bounding box center [459, 344] width 24 height 24
click at [663, 167] on icon at bounding box center [662, 161] width 9 height 19
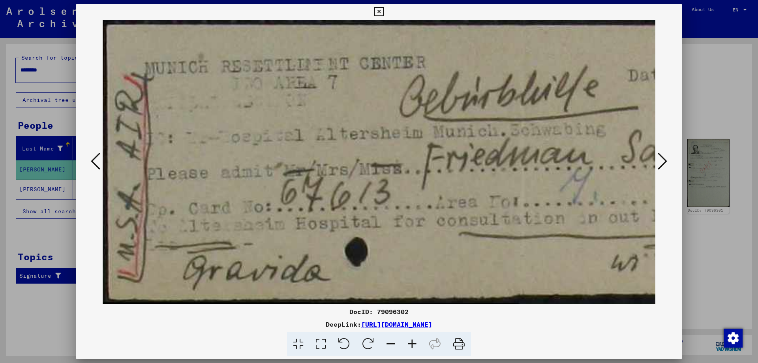
click at [460, 347] on icon at bounding box center [459, 344] width 24 height 24
click at [661, 163] on icon at bounding box center [662, 161] width 9 height 19
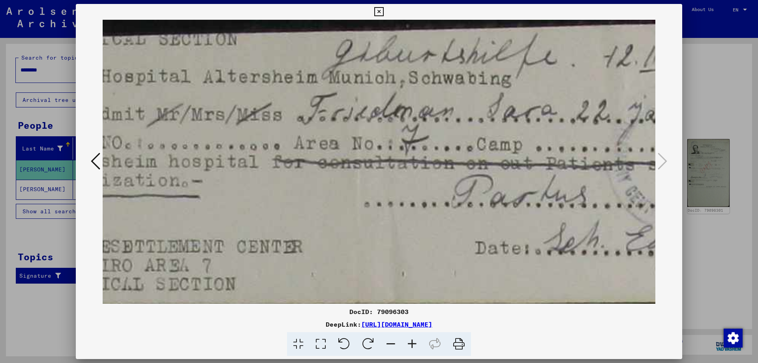
scroll to position [0, 186]
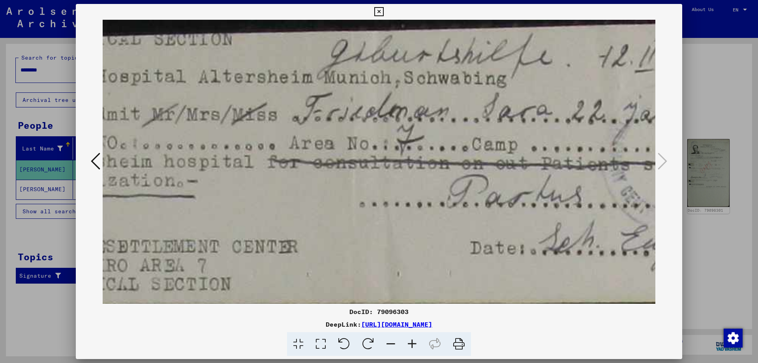
drag, startPoint x: 415, startPoint y: 177, endPoint x: 229, endPoint y: 210, distance: 188.6
click at [229, 210] on img at bounding box center [358, 162] width 882 height 284
click at [392, 342] on icon at bounding box center [390, 344] width 21 height 24
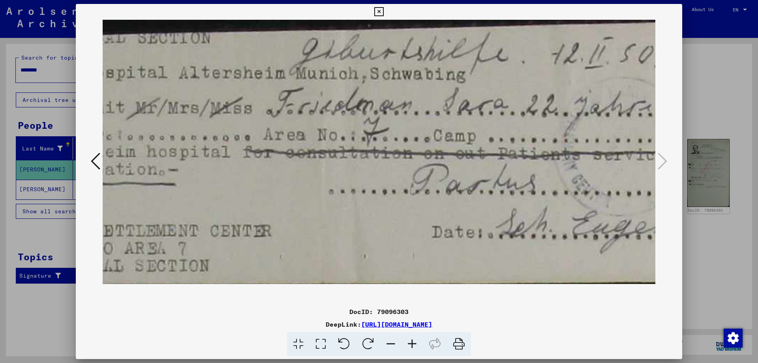
click at [392, 342] on icon at bounding box center [390, 344] width 21 height 24
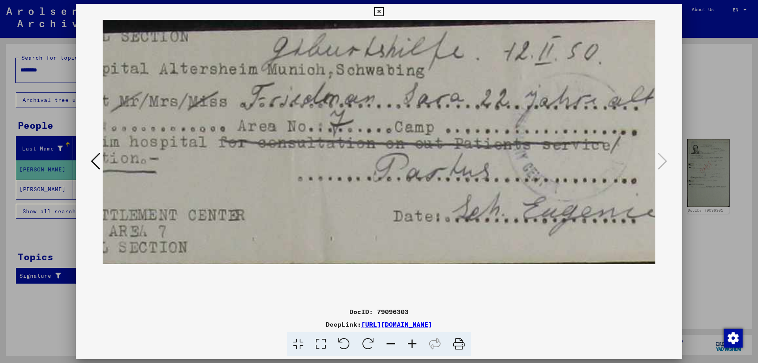
click at [392, 342] on icon at bounding box center [390, 344] width 21 height 24
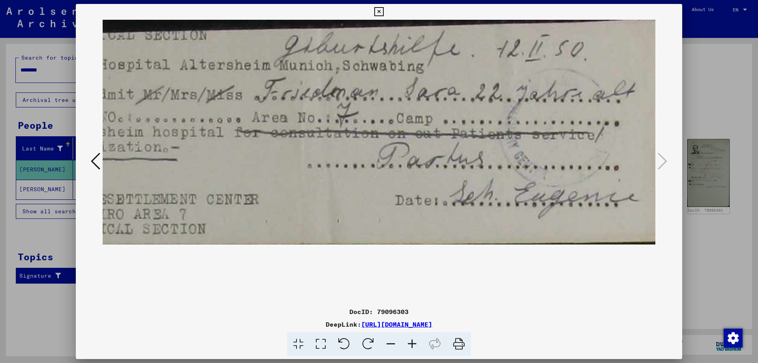
click at [392, 342] on icon at bounding box center [390, 344] width 21 height 24
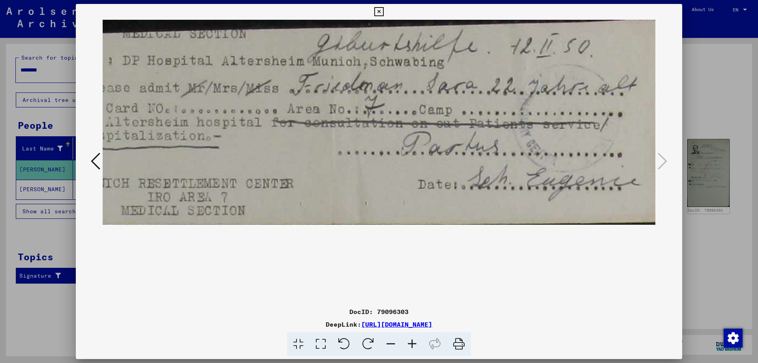
click at [394, 343] on icon at bounding box center [390, 344] width 21 height 24
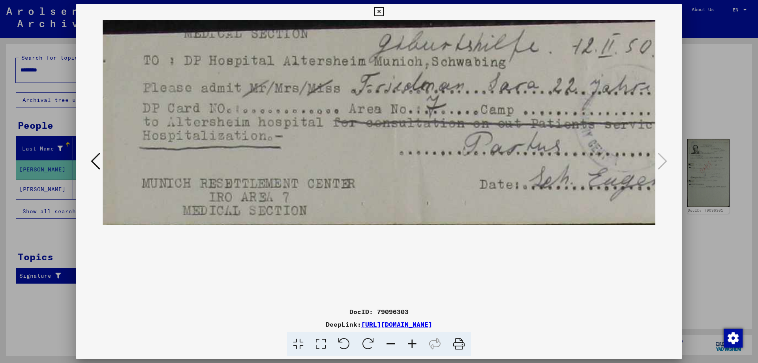
click at [394, 343] on icon at bounding box center [390, 344] width 21 height 24
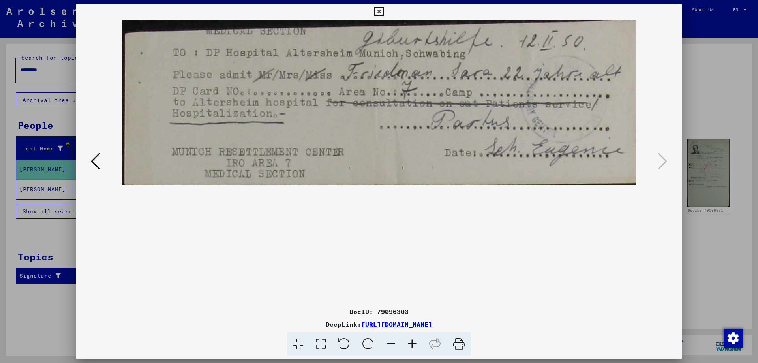
scroll to position [0, 0]
drag, startPoint x: 367, startPoint y: 158, endPoint x: 370, endPoint y: 194, distance: 36.1
click at [376, 223] on viewer-one-image at bounding box center [379, 162] width 553 height 284
click at [466, 346] on icon at bounding box center [459, 344] width 24 height 24
click at [380, 13] on icon at bounding box center [378, 11] width 9 height 9
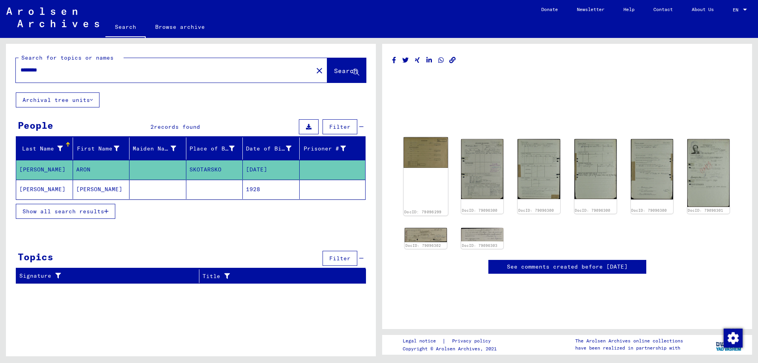
click at [420, 155] on img at bounding box center [426, 152] width 45 height 31
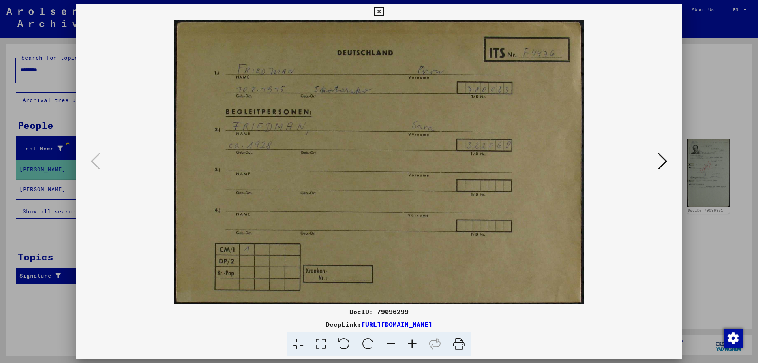
click at [456, 341] on icon at bounding box center [459, 344] width 24 height 24
click at [660, 165] on icon at bounding box center [662, 161] width 9 height 19
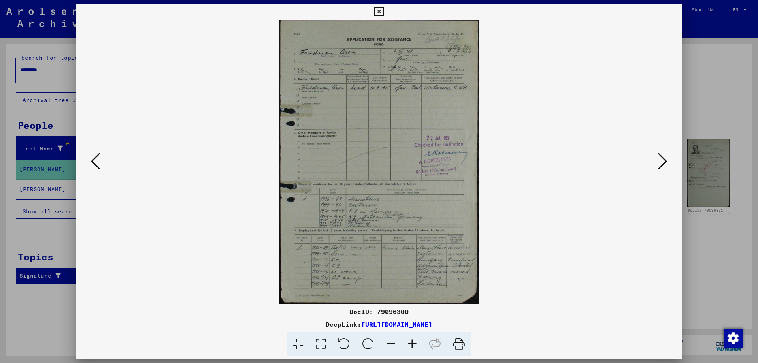
click at [380, 15] on icon at bounding box center [378, 11] width 9 height 9
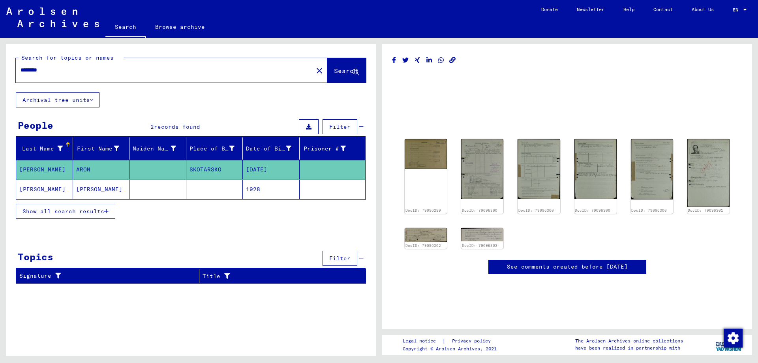
click at [112, 186] on mat-cell "[PERSON_NAME]" at bounding box center [101, 189] width 57 height 19
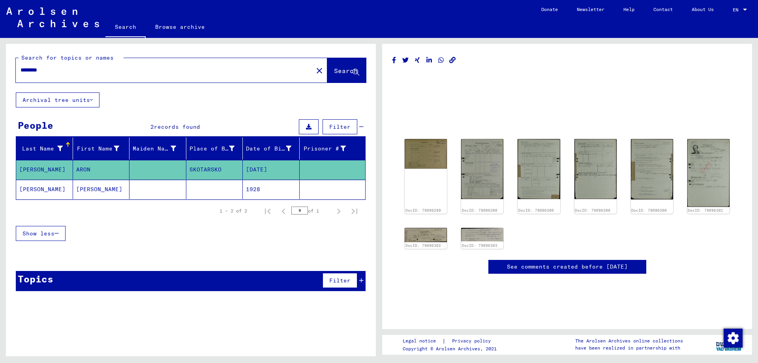
click at [101, 190] on mat-cell "[PERSON_NAME]" at bounding box center [101, 189] width 57 height 19
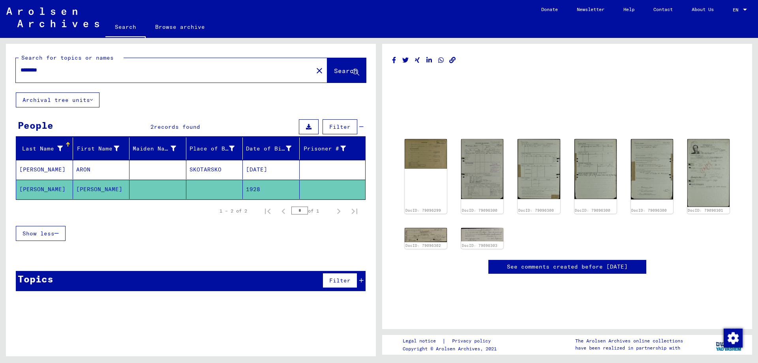
click at [83, 190] on mat-cell "[PERSON_NAME]" at bounding box center [101, 189] width 57 height 19
click at [96, 171] on mat-cell "ARON" at bounding box center [101, 169] width 57 height 19
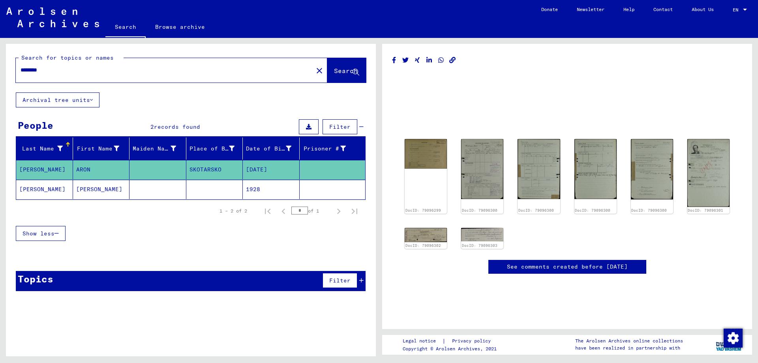
click at [90, 185] on mat-cell "[PERSON_NAME]" at bounding box center [101, 189] width 57 height 19
